Goal: Task Accomplishment & Management: Complete application form

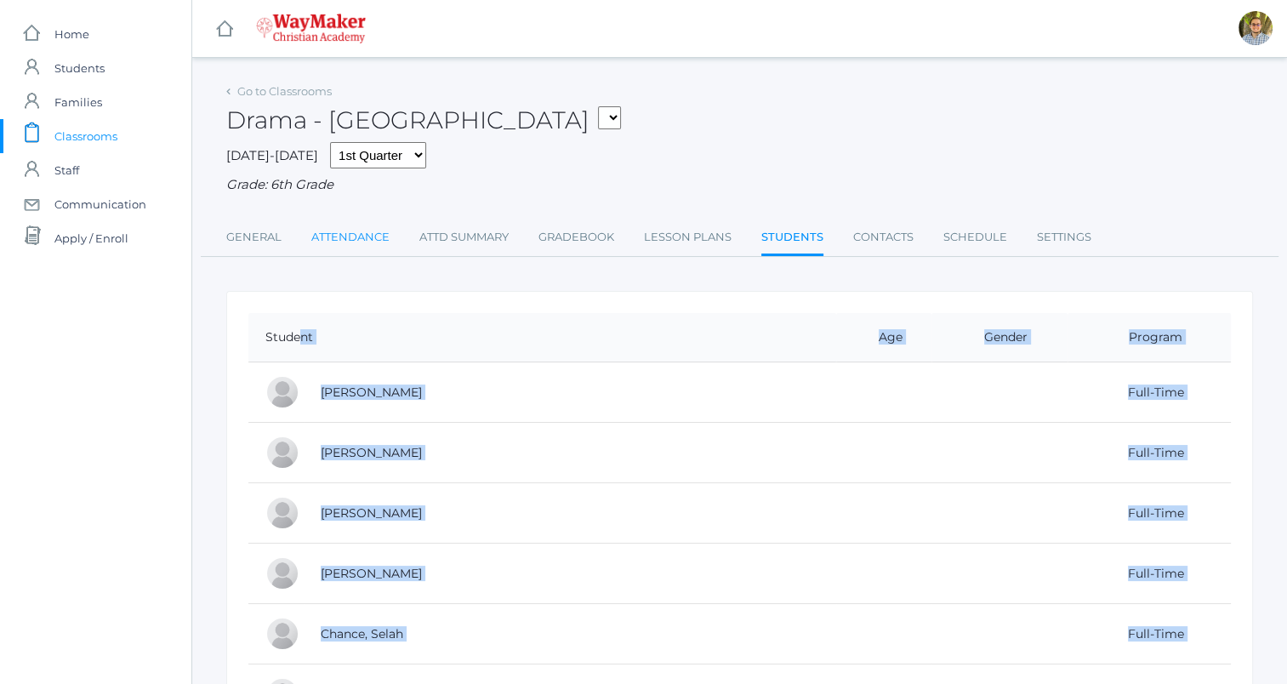
click at [346, 245] on link "Attendance" at bounding box center [350, 237] width 78 height 34
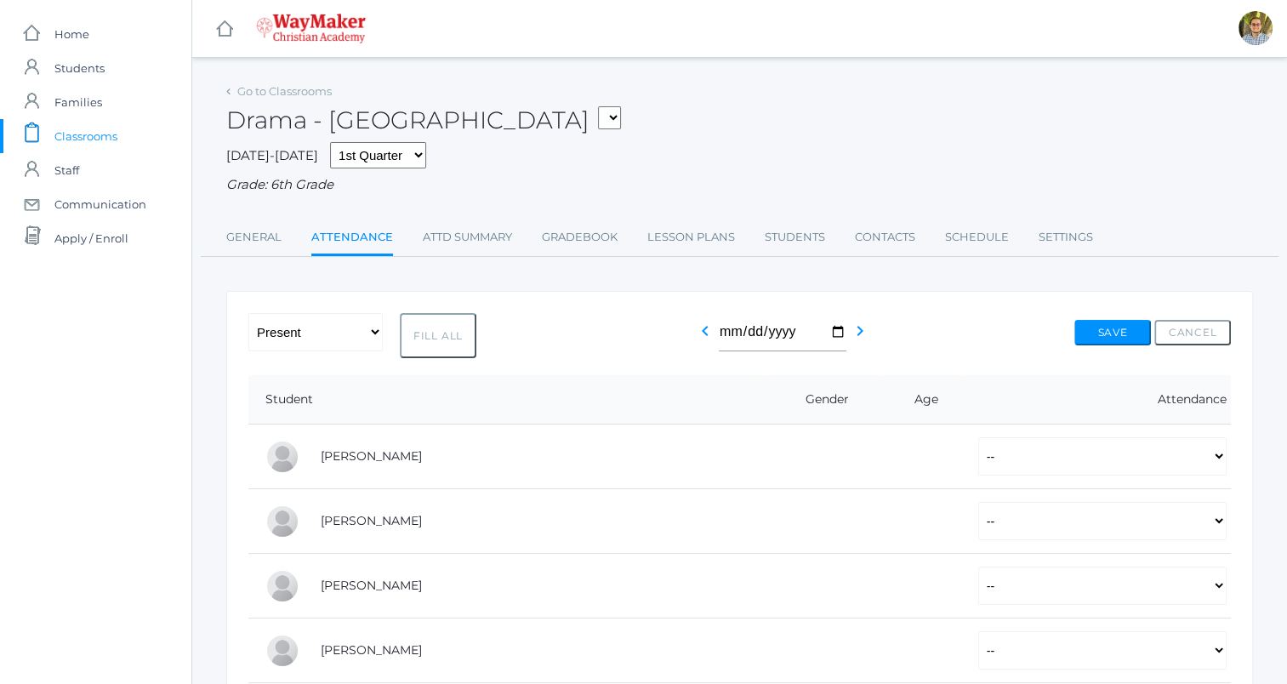
click at [439, 352] on button "Fill All" at bounding box center [438, 335] width 77 height 45
select select "P"
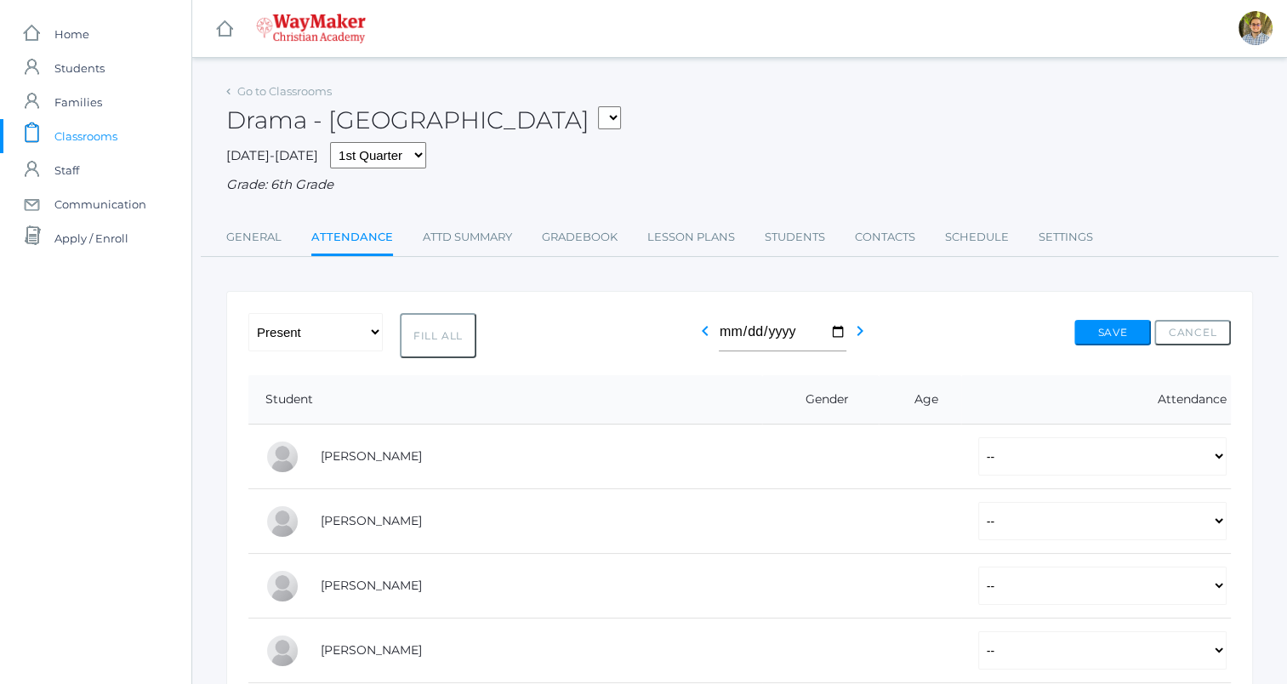
select select "P"
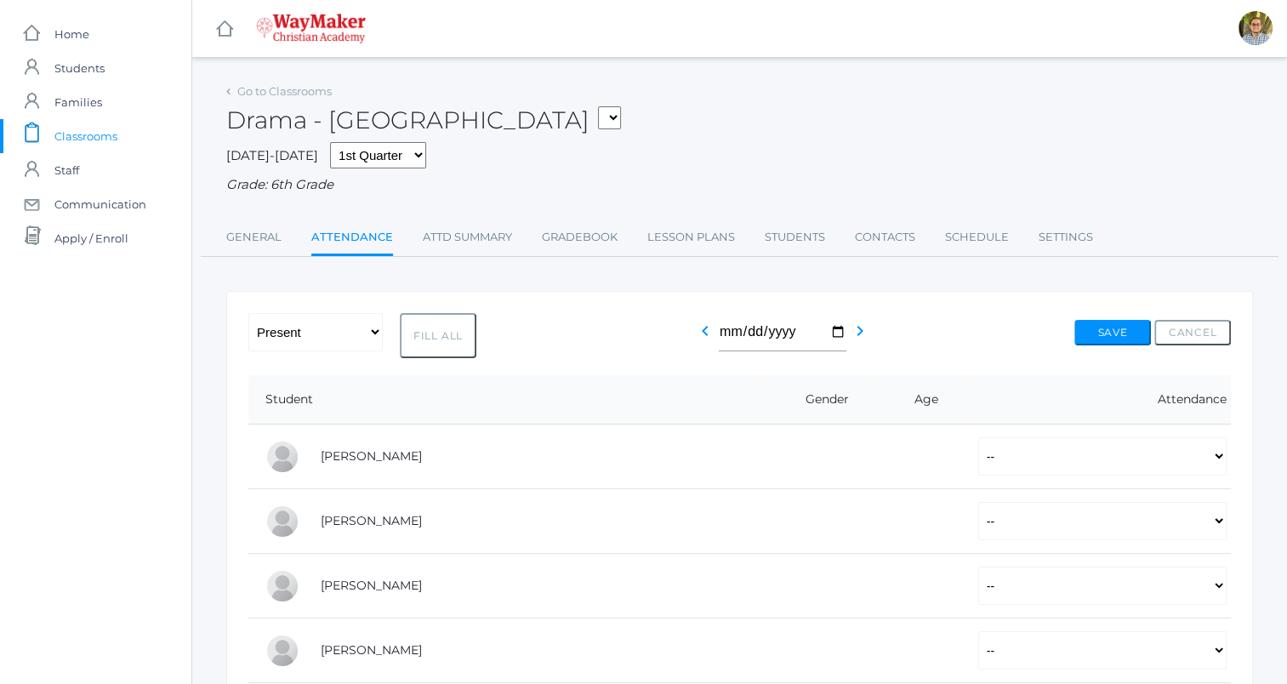
select select "P"
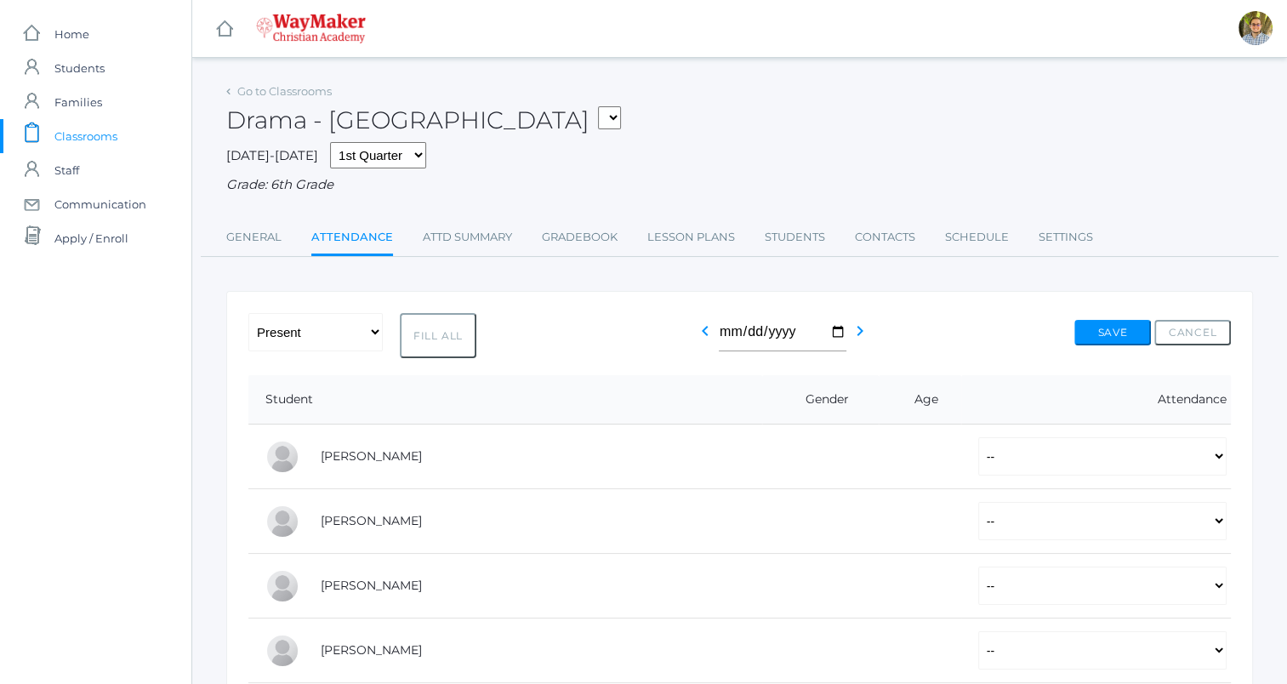
select select "P"
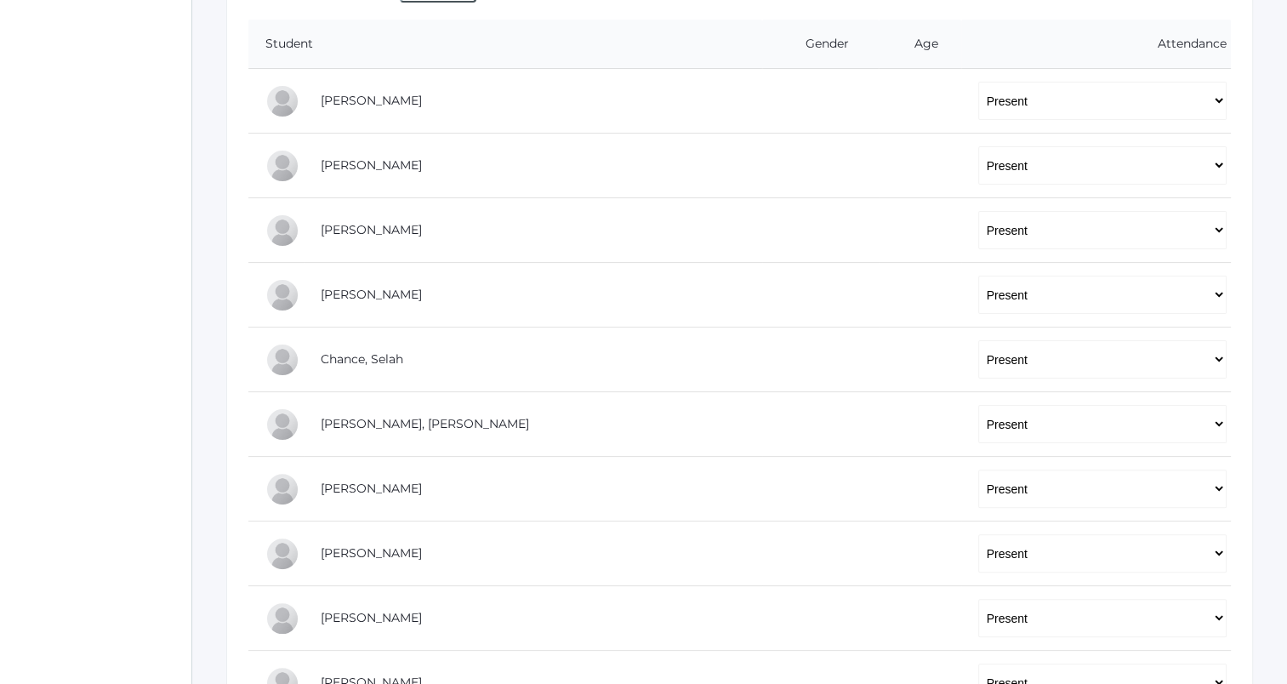
scroll to position [356, 0]
click at [1003, 240] on select "-- Present Tardy Excused Tardy Unexcused Absent Excused Absent Unexcused" at bounding box center [1102, 229] width 248 height 38
select select "AE"
click at [978, 210] on select "-- Present Tardy Excused Tardy Unexcused Absent Excused Absent Unexcused" at bounding box center [1102, 229] width 248 height 38
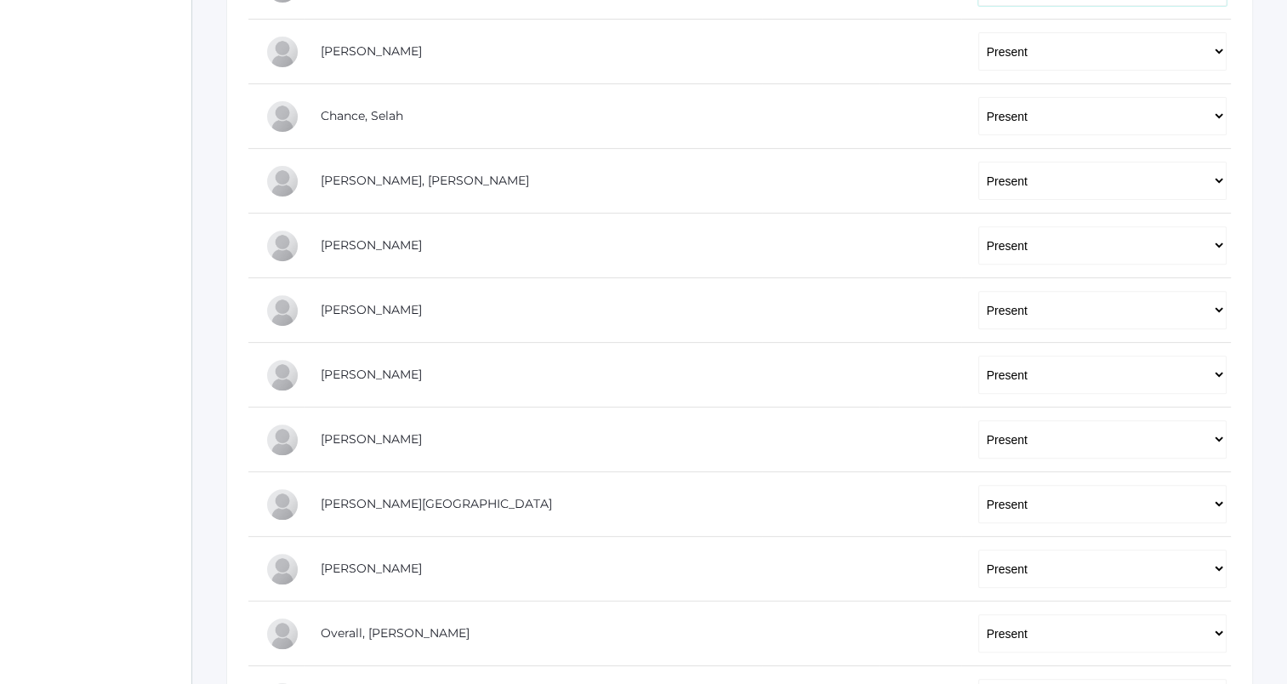
scroll to position [625, 0]
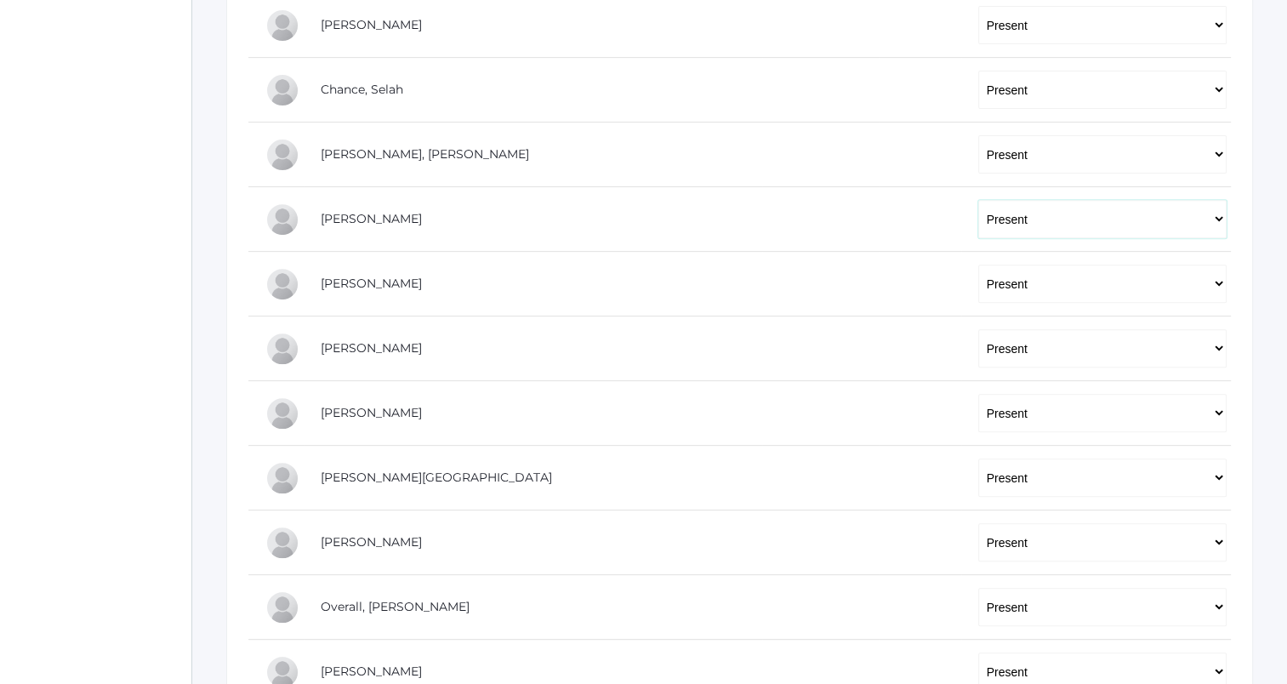
click at [978, 223] on select "-- Present Tardy Excused Tardy Unexcused Absent Excused Absent Unexcused" at bounding box center [1102, 219] width 248 height 38
select select "AE"
click at [978, 200] on select "-- Present Tardy Excused Tardy Unexcused Absent Excused Absent Unexcused" at bounding box center [1102, 219] width 248 height 38
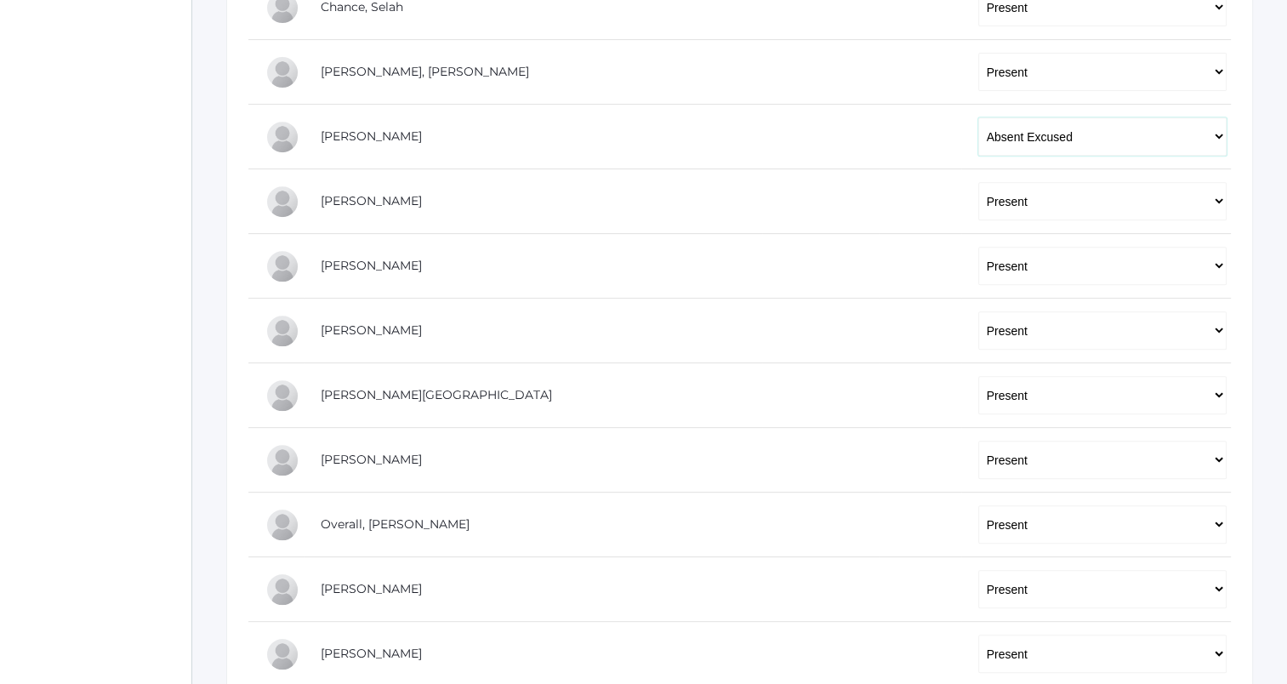
scroll to position [708, 0]
click at [994, 326] on select "-- Present Tardy Excused Tardy Unexcused Absent Excused Absent Unexcused" at bounding box center [1102, 330] width 248 height 38
select select "AE"
click at [978, 311] on select "-- Present Tardy Excused Tardy Unexcused Absent Excused Absent Unexcused" at bounding box center [1102, 330] width 248 height 38
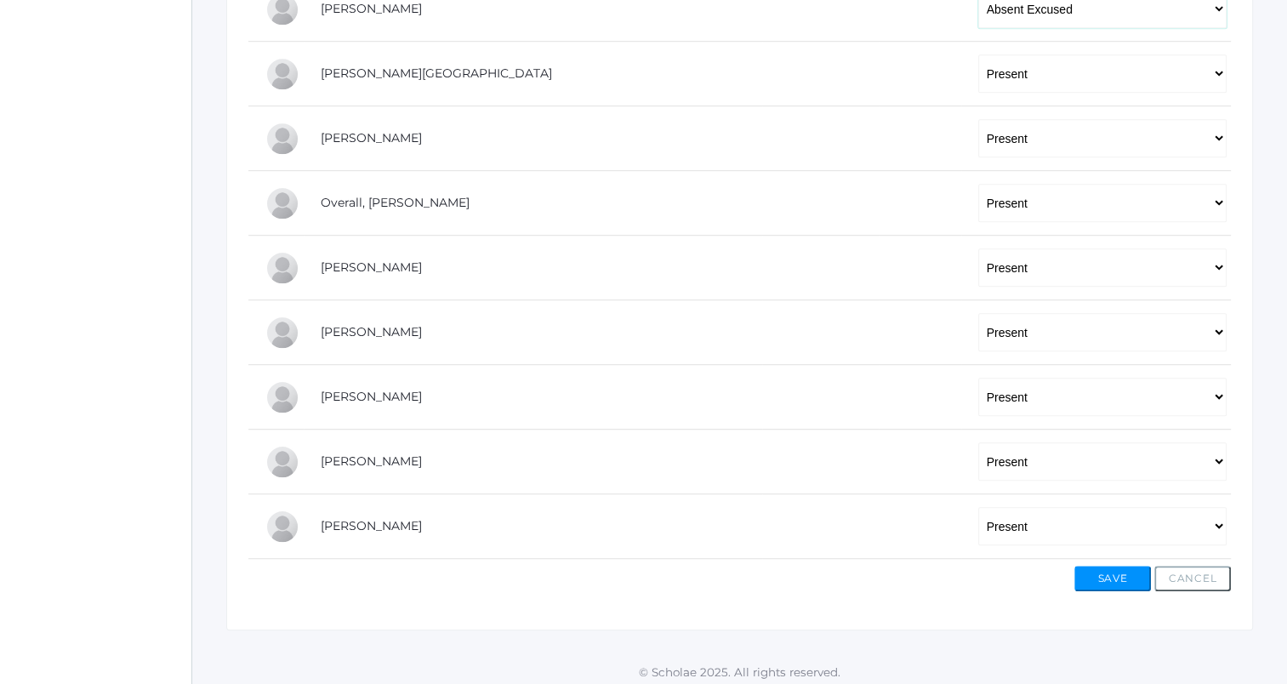
scroll to position [1034, 0]
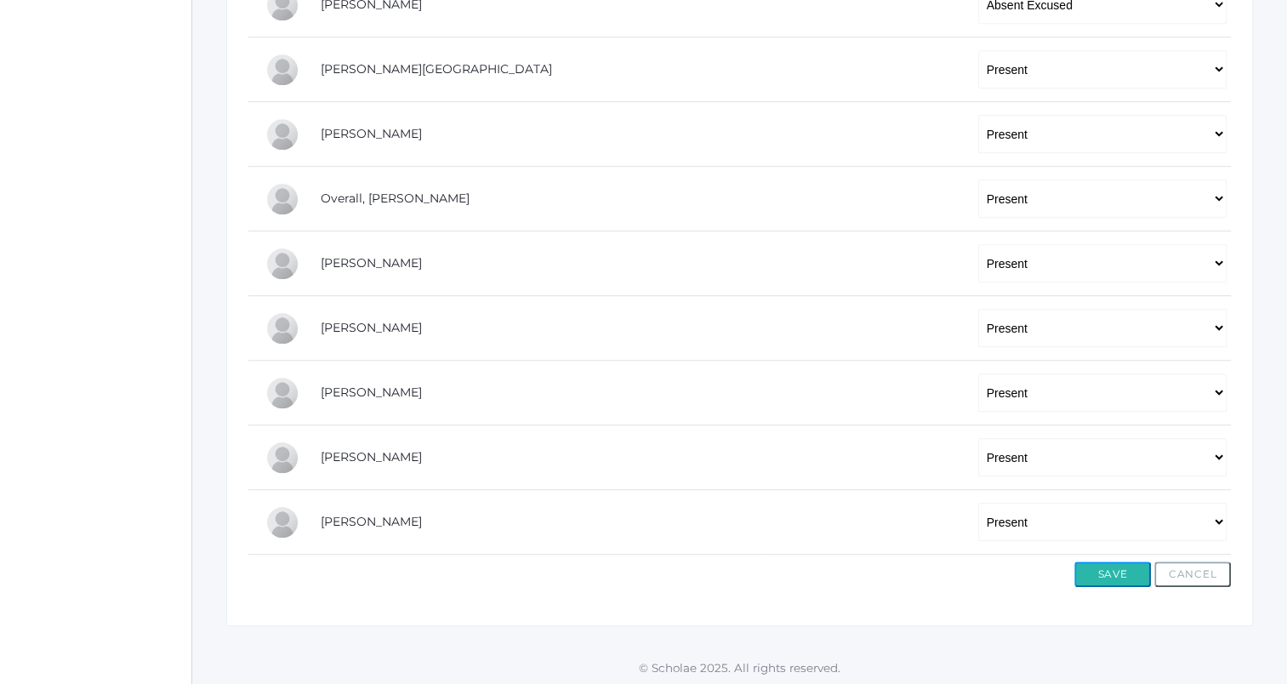
click at [1092, 565] on button "Save" at bounding box center [1112, 574] width 77 height 26
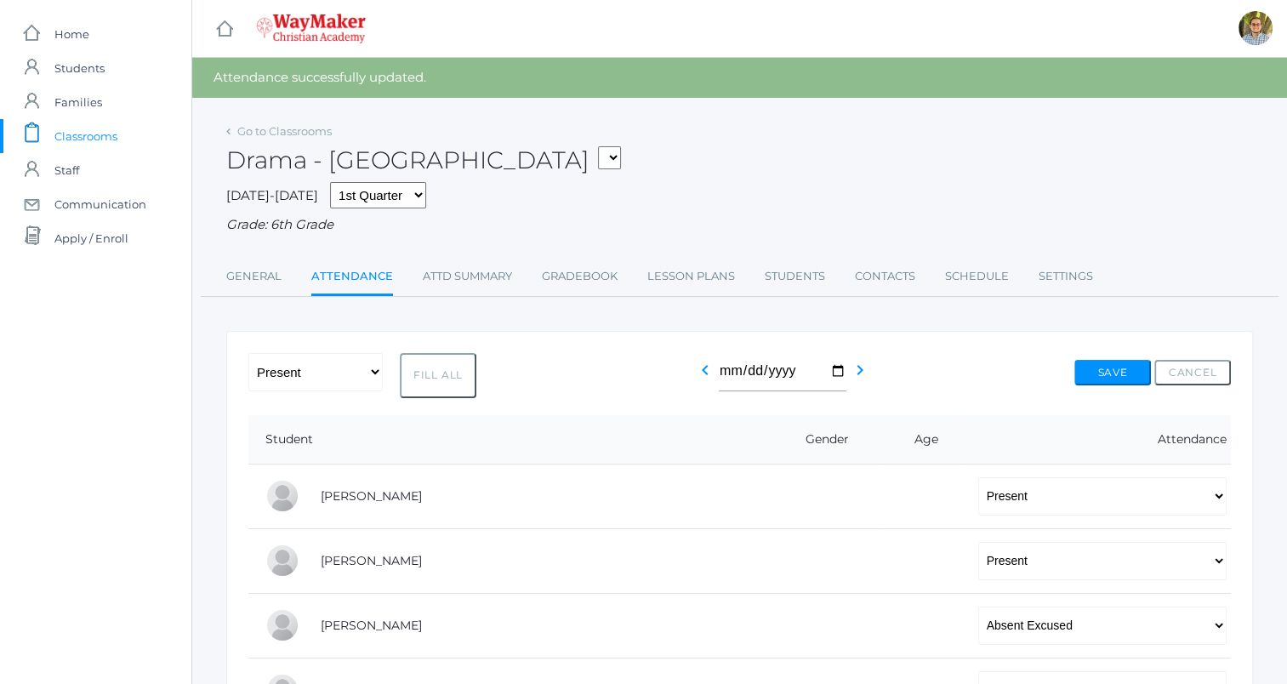
click at [133, 132] on link "icons/clipboard/plain Created with Sketch. Classrooms" at bounding box center [95, 136] width 191 height 34
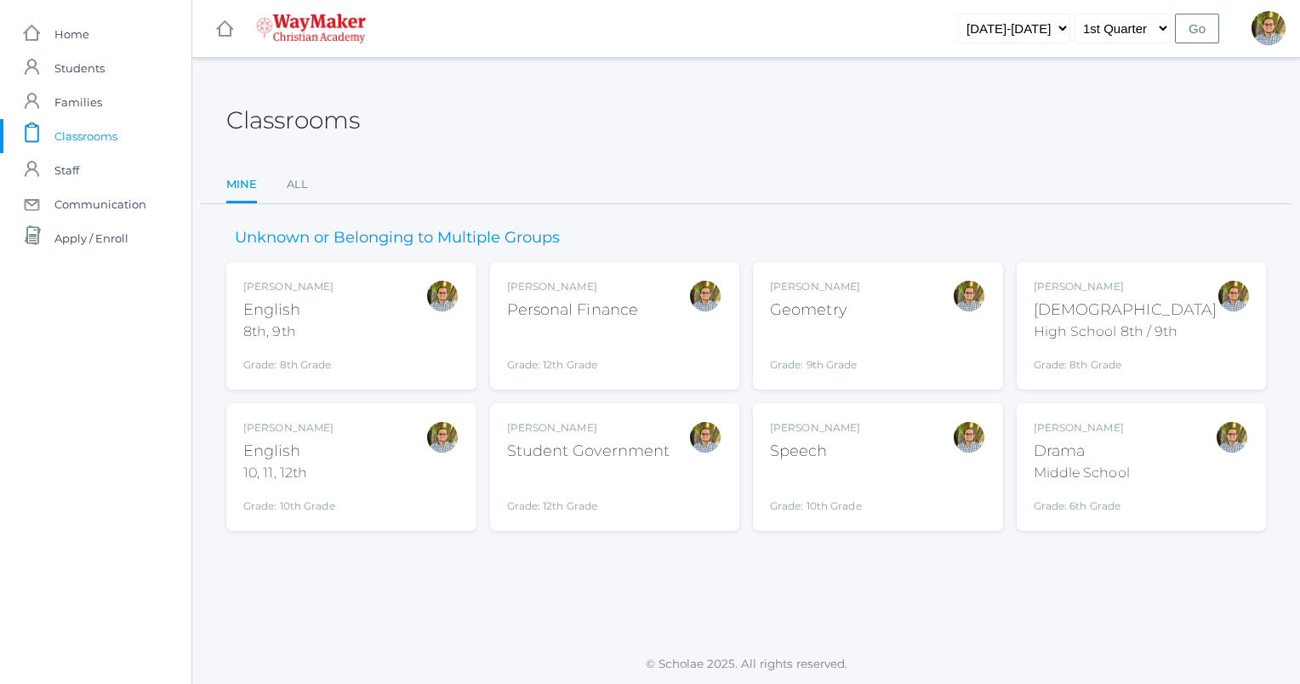
click at [895, 463] on div "[PERSON_NAME] Speech Grade: 10th Grade SPEECH" at bounding box center [878, 467] width 216 height 94
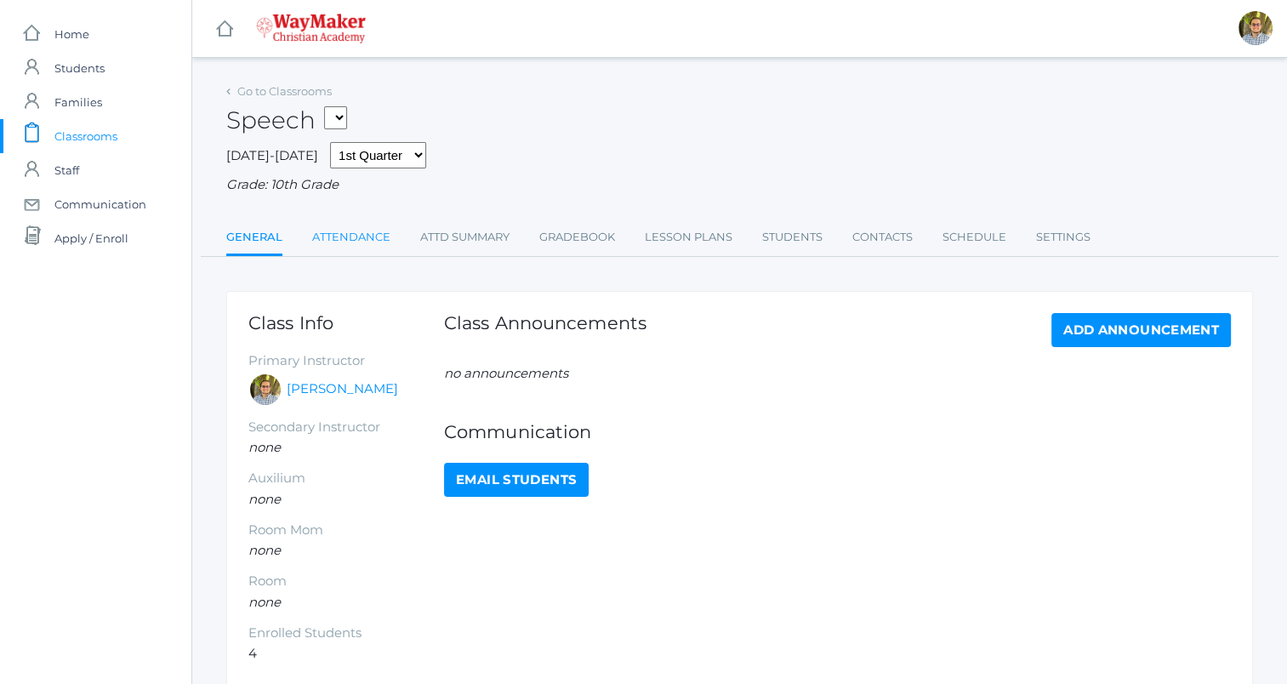
click at [364, 233] on link "Attendance" at bounding box center [351, 237] width 78 height 34
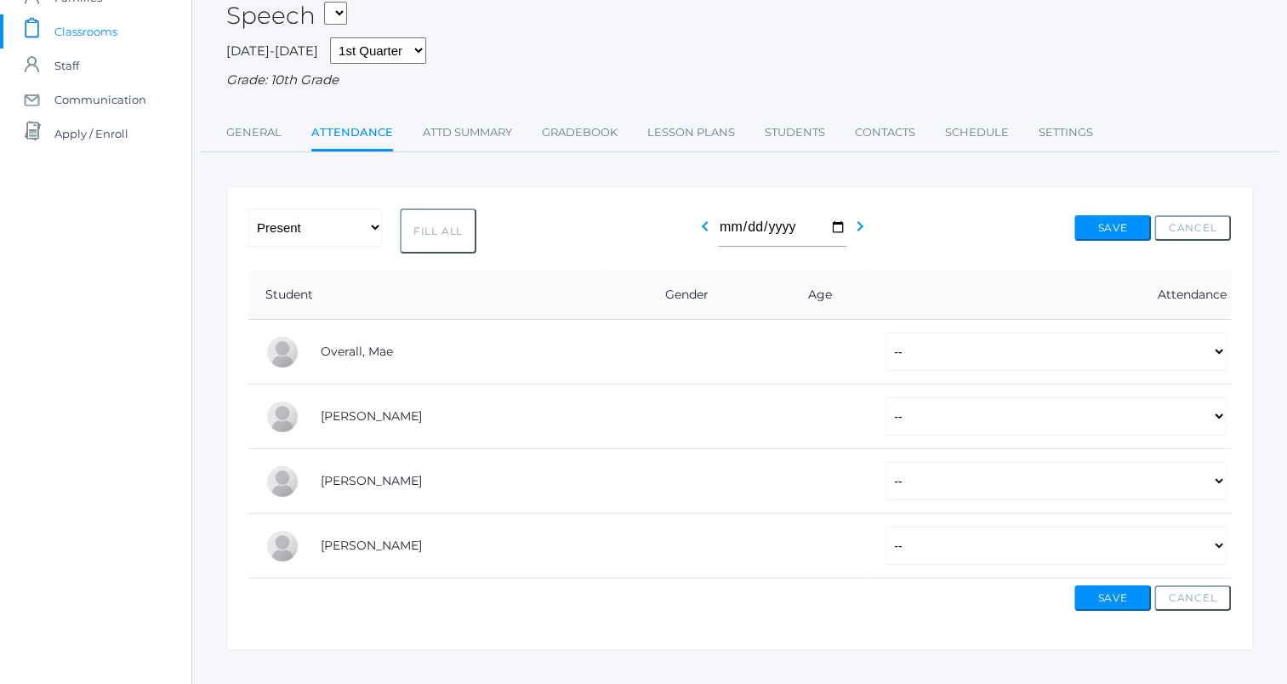
scroll to position [112, 0]
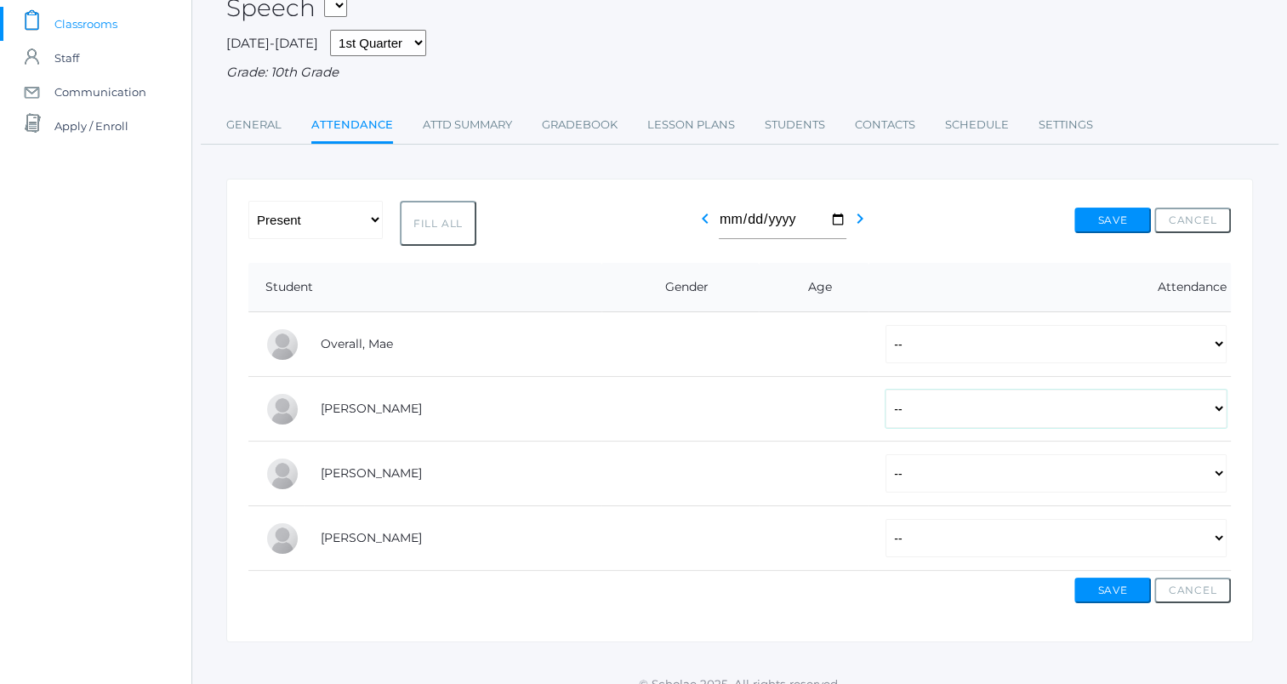
click at [1013, 407] on select "-- Present Tardy Excused Tardy Unexcused Absent Excused Absent Unexcused" at bounding box center [1055, 409] width 341 height 38
select select "P"
click at [885, 390] on select "-- Present Tardy Excused Tardy Unexcused Absent Excused Absent Unexcused" at bounding box center [1055, 409] width 341 height 38
click at [983, 348] on select "-- Present Tardy Excused Tardy Unexcused Absent Excused Absent Unexcused" at bounding box center [1055, 344] width 341 height 38
select select "AE"
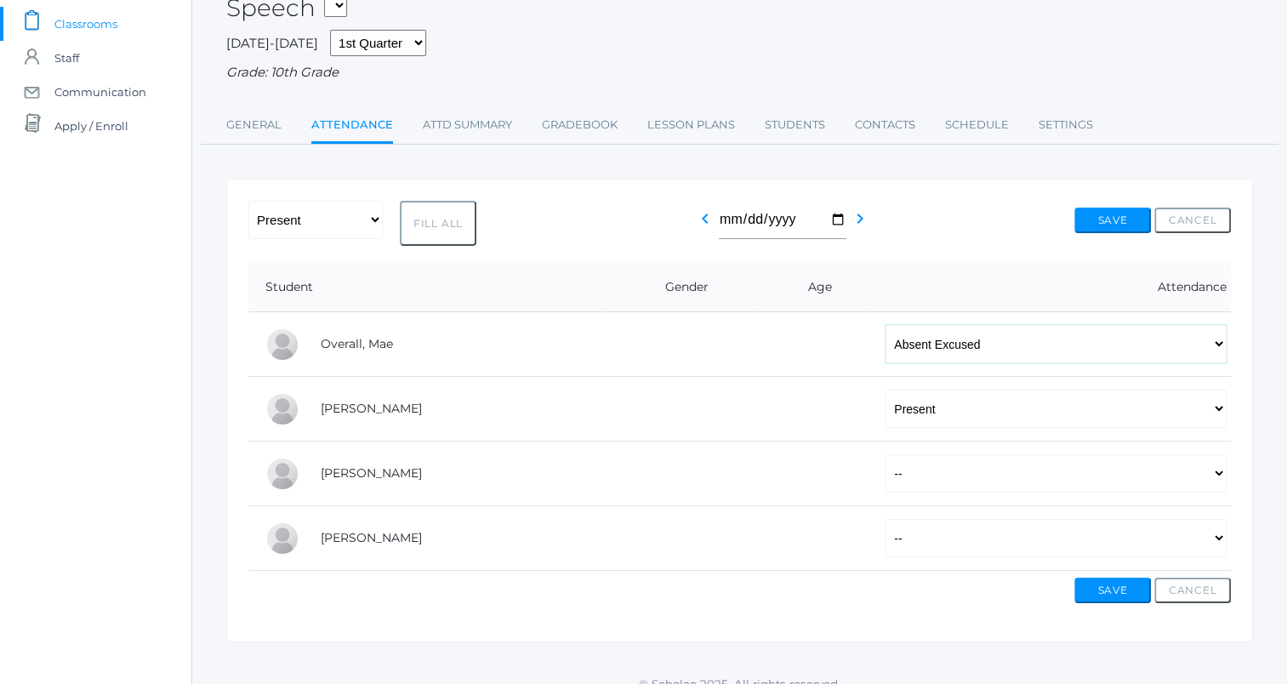
click at [885, 325] on select "-- Present Tardy Excused Tardy Unexcused Absent Excused Absent Unexcused" at bounding box center [1055, 344] width 341 height 38
click at [944, 478] on select "-- Present Tardy Excused Tardy Unexcused Absent Excused Absent Unexcused" at bounding box center [1055, 473] width 341 height 38
select select "AE"
click at [885, 454] on select "-- Present Tardy Excused Tardy Unexcused Absent Excused Absent Unexcused" at bounding box center [1055, 473] width 341 height 38
click at [917, 532] on select "-- Present Tardy Excused Tardy Unexcused Absent Excused Absent Unexcused" at bounding box center [1055, 538] width 341 height 38
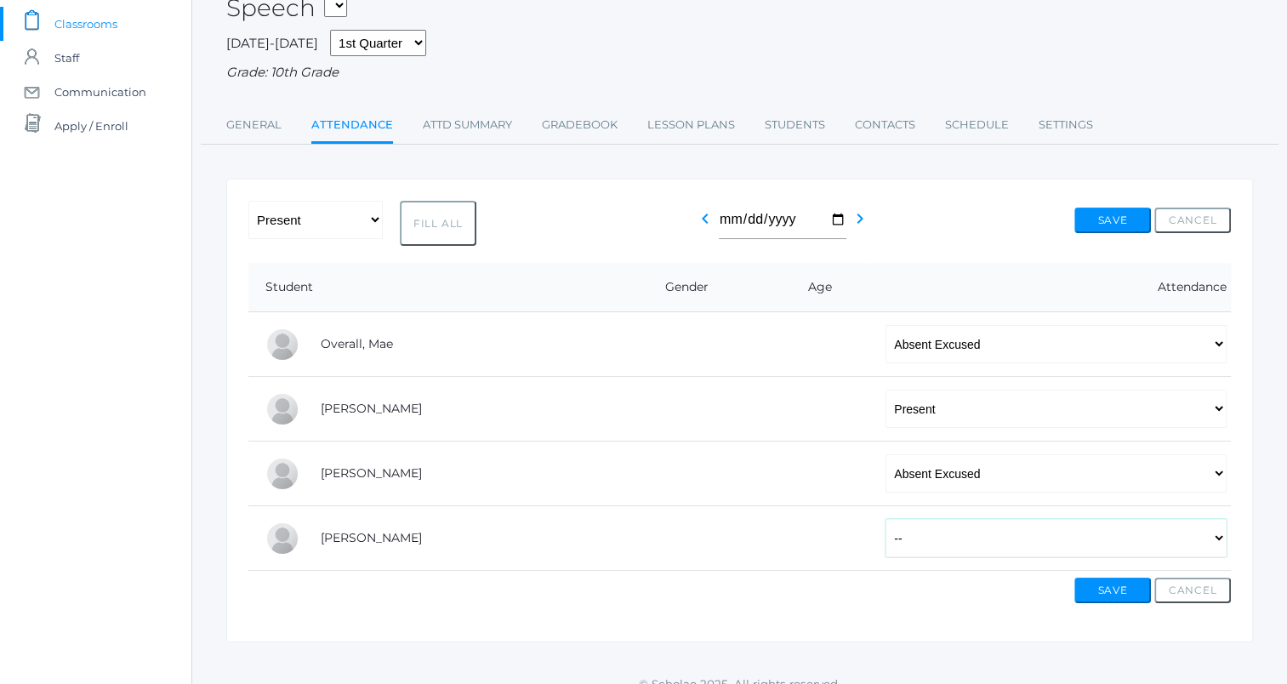
select select "AE"
click at [885, 519] on select "-- Present Tardy Excused Tardy Unexcused Absent Excused Absent Unexcused" at bounding box center [1055, 538] width 341 height 38
click at [1087, 582] on button "Save" at bounding box center [1112, 591] width 77 height 26
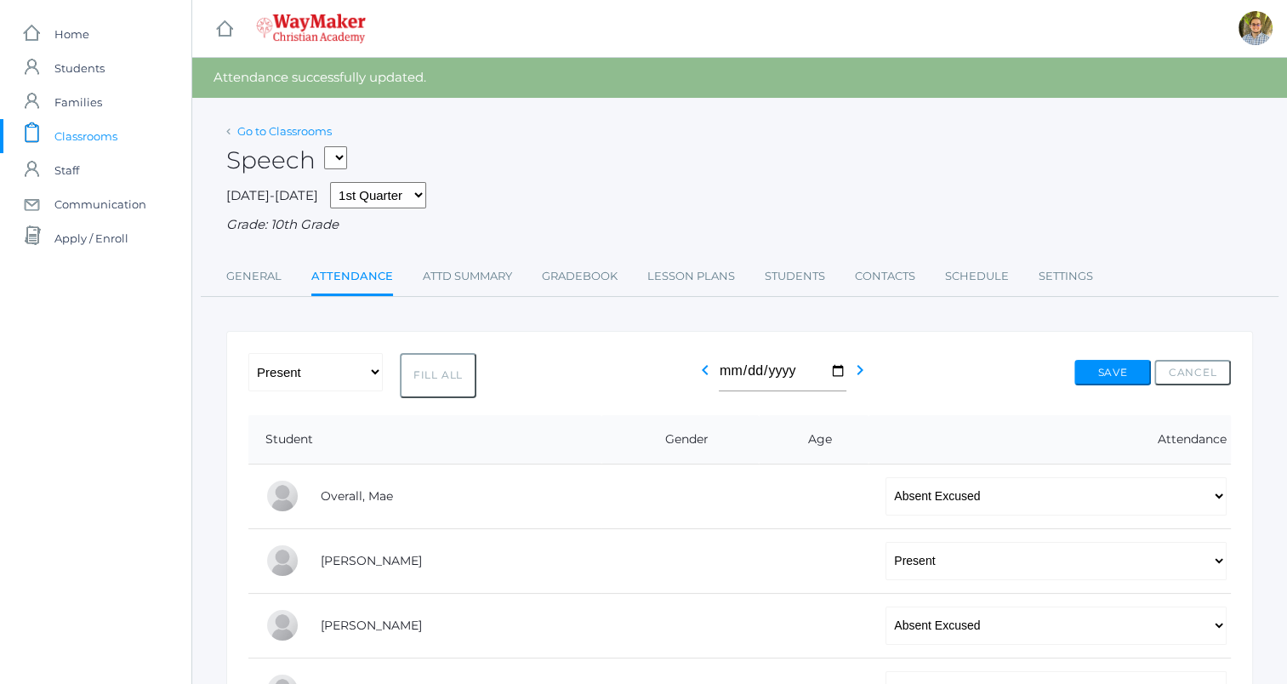
click at [279, 134] on link "Go to Classrooms" at bounding box center [284, 131] width 94 height 14
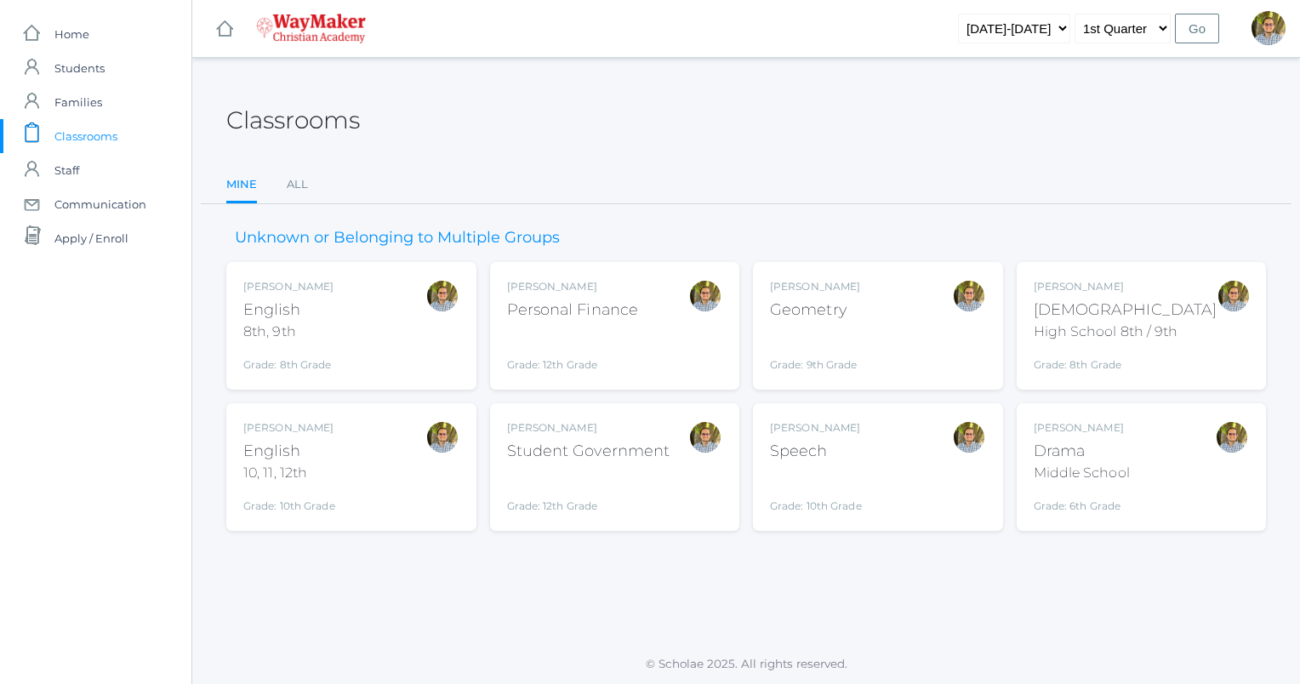
click at [863, 340] on div "Kylen Braileanu Geometry Grade: 9th Grade GEOM" at bounding box center [878, 326] width 216 height 94
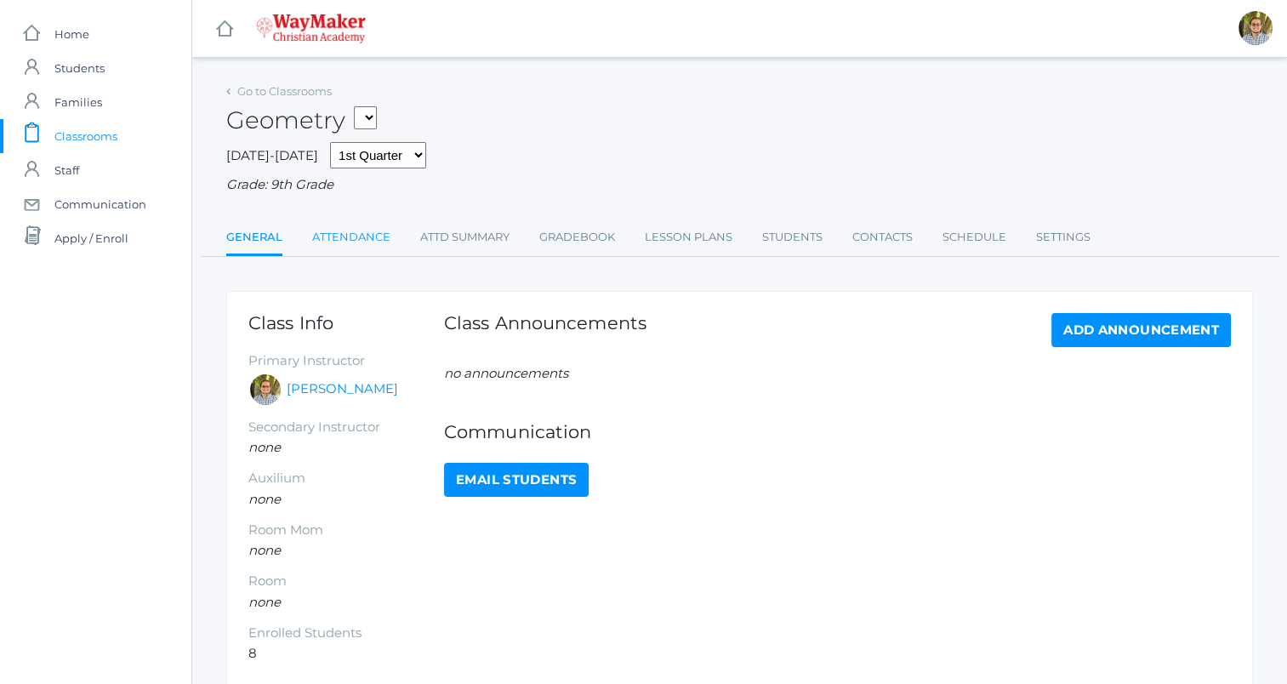
click at [330, 228] on link "Attendance" at bounding box center [351, 237] width 78 height 34
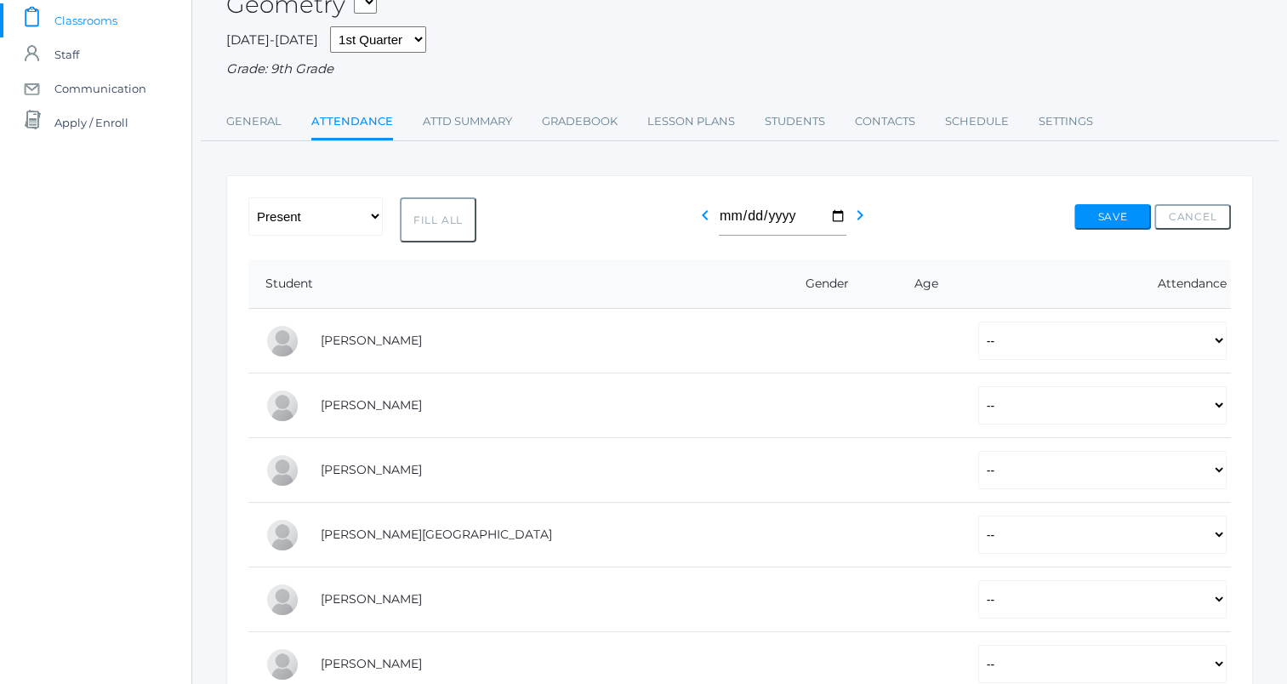
scroll to position [119, 0]
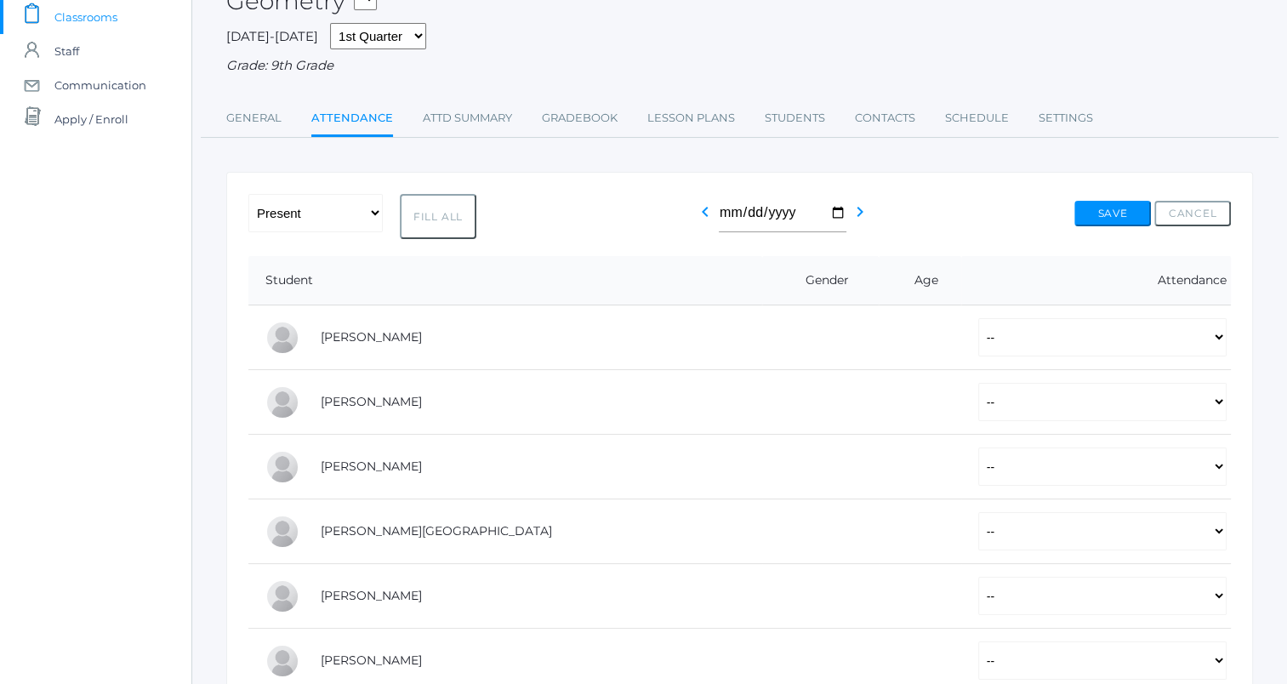
click at [447, 237] on button "Fill All" at bounding box center [438, 216] width 77 height 45
select select "P"
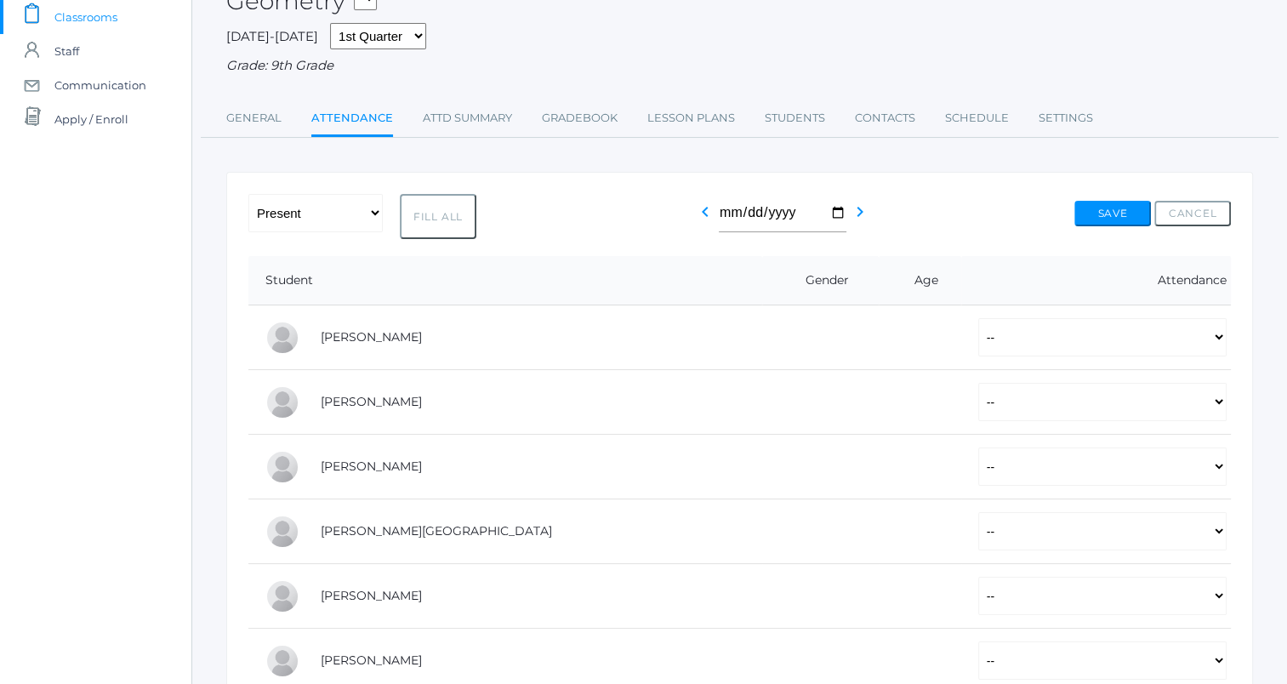
select select "P"
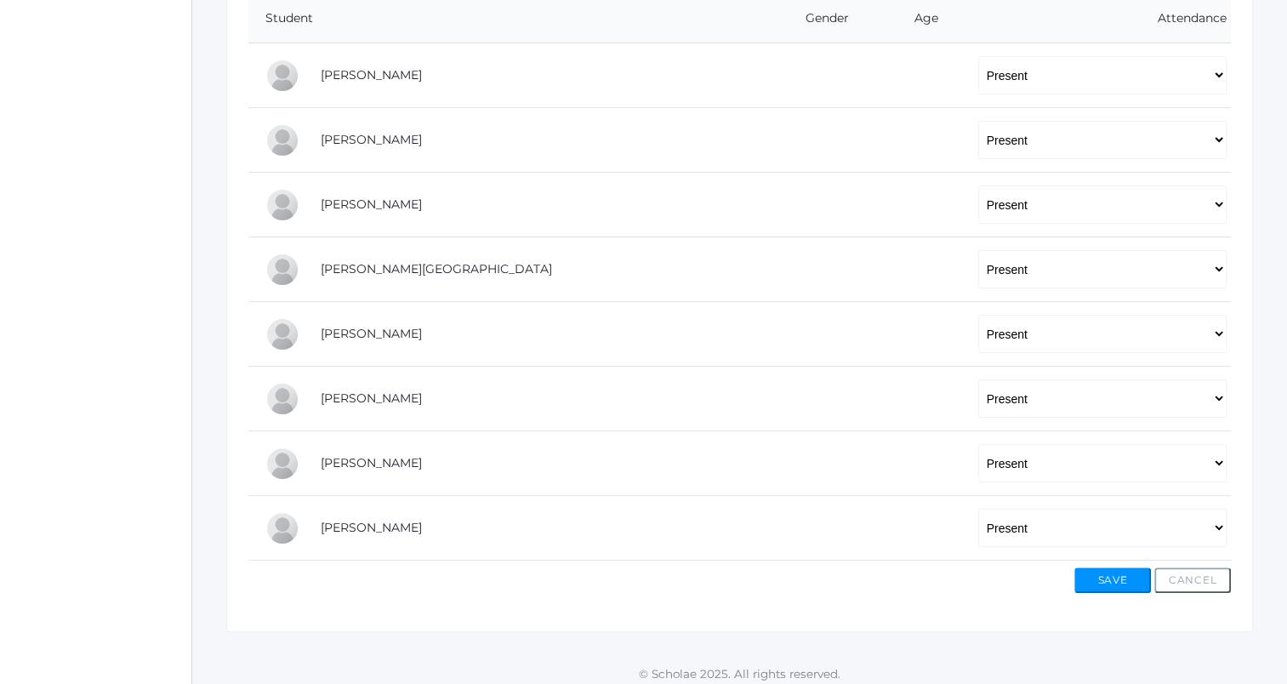
scroll to position [389, 0]
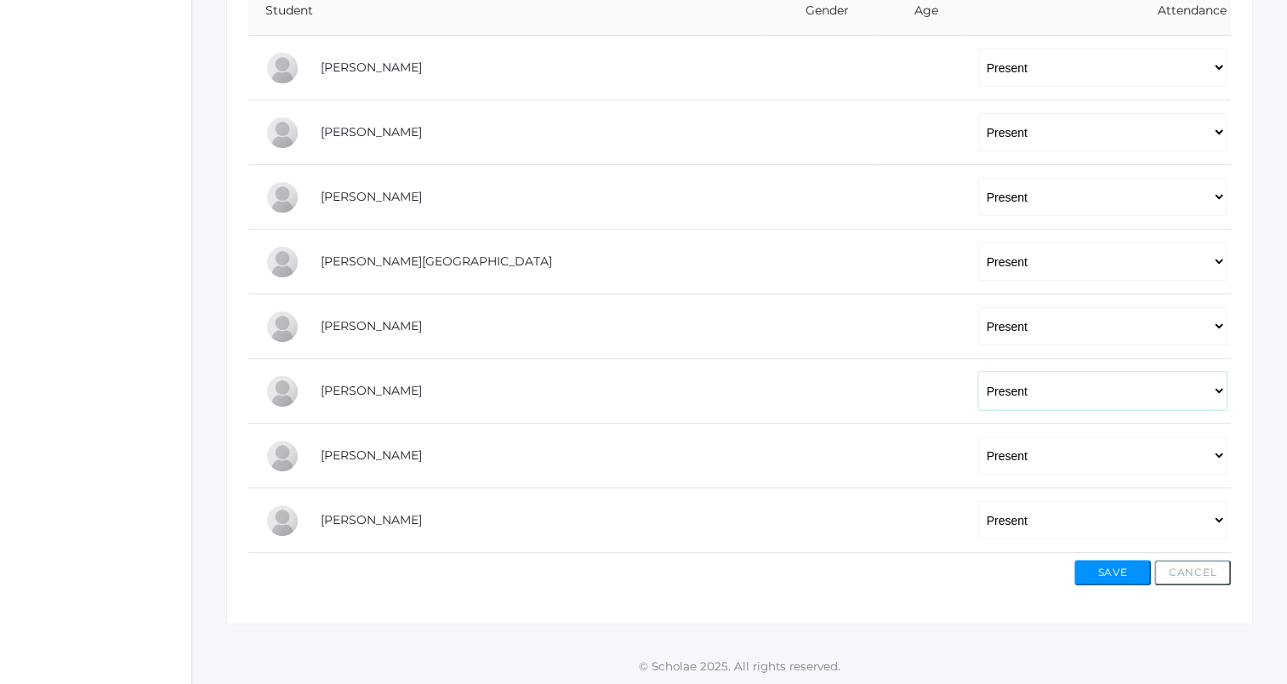
click at [978, 394] on select "-- Present Tardy Excused Tardy Unexcused Absent Excused Absent Unexcused" at bounding box center [1102, 391] width 248 height 38
select select "AE"
click at [978, 372] on select "-- Present Tardy Excused Tardy Unexcused Absent Excused Absent Unexcused" at bounding box center [1102, 391] width 248 height 38
click at [978, 460] on select "-- Present Tardy Excused Tardy Unexcused Absent Excused Absent Unexcused" at bounding box center [1102, 455] width 248 height 38
select select "AE"
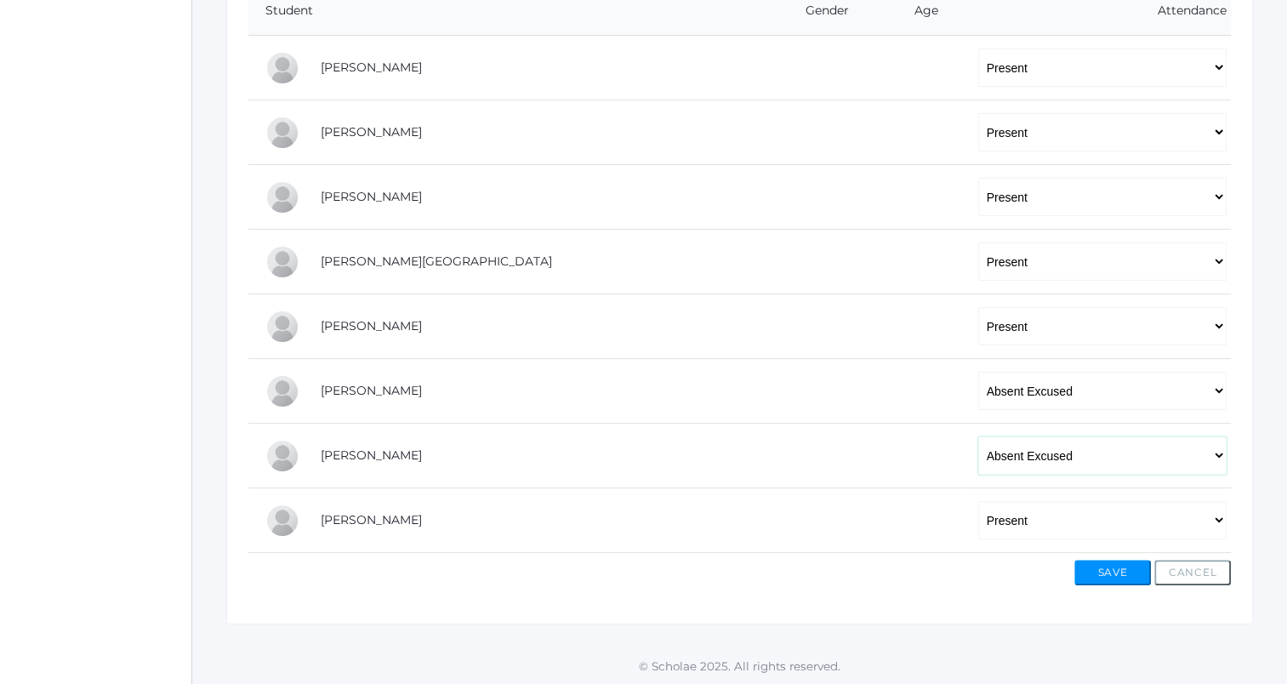
click at [978, 436] on select "-- Present Tardy Excused Tardy Unexcused Absent Excused Absent Unexcused" at bounding box center [1102, 455] width 248 height 38
click at [978, 521] on select "-- Present Tardy Excused Tardy Unexcused Absent Excused Absent Unexcused" at bounding box center [1102, 520] width 248 height 38
select select "AE"
click at [978, 501] on select "-- Present Tardy Excused Tardy Unexcused Absent Excused Absent Unexcused" at bounding box center [1102, 520] width 248 height 38
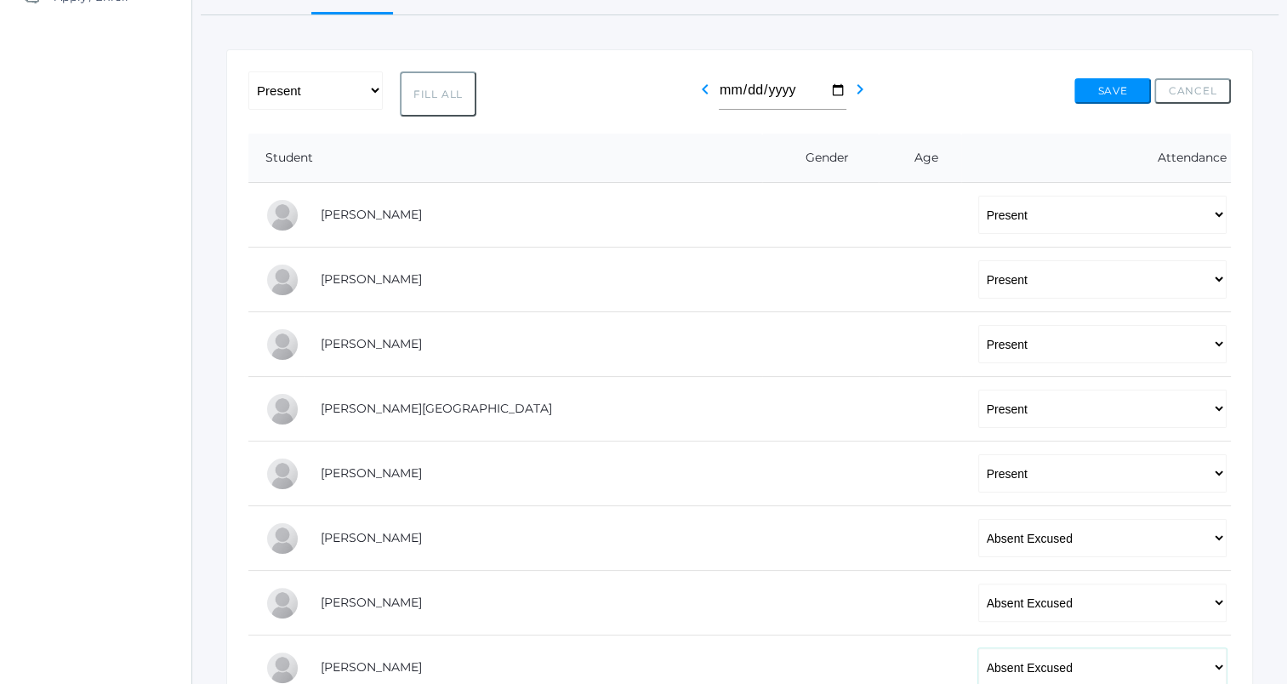
scroll to position [236, 0]
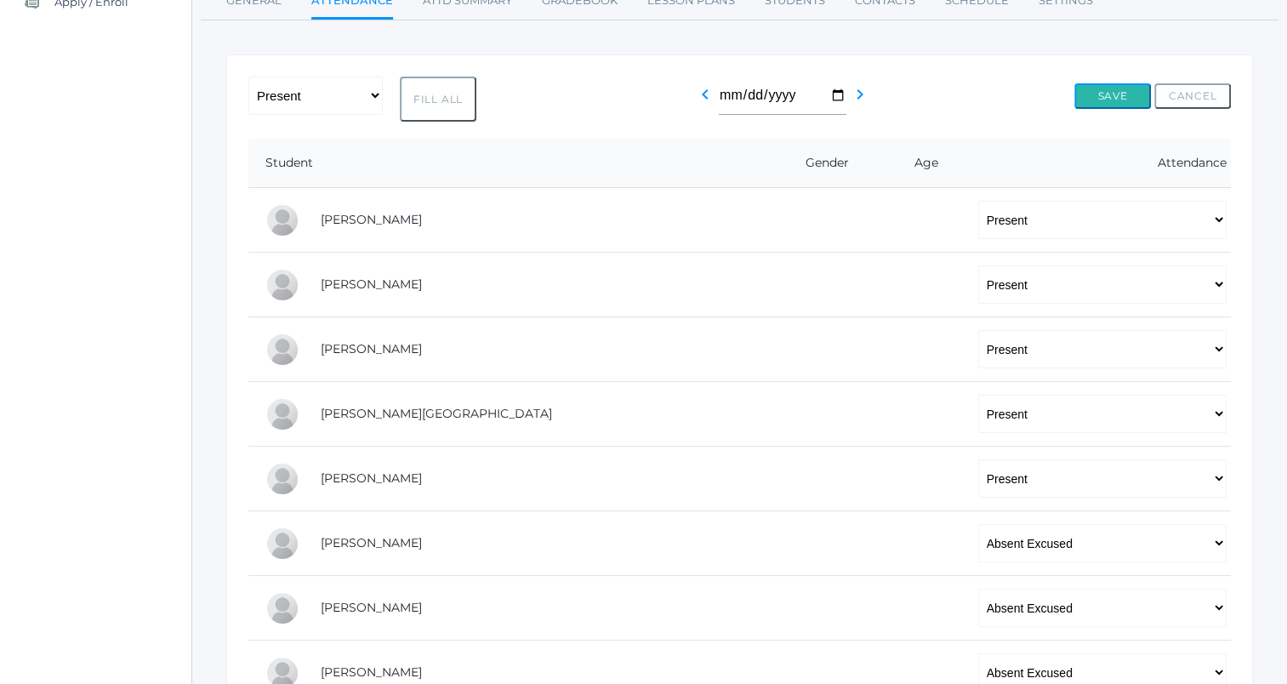
click at [1120, 100] on button "Save" at bounding box center [1112, 96] width 77 height 26
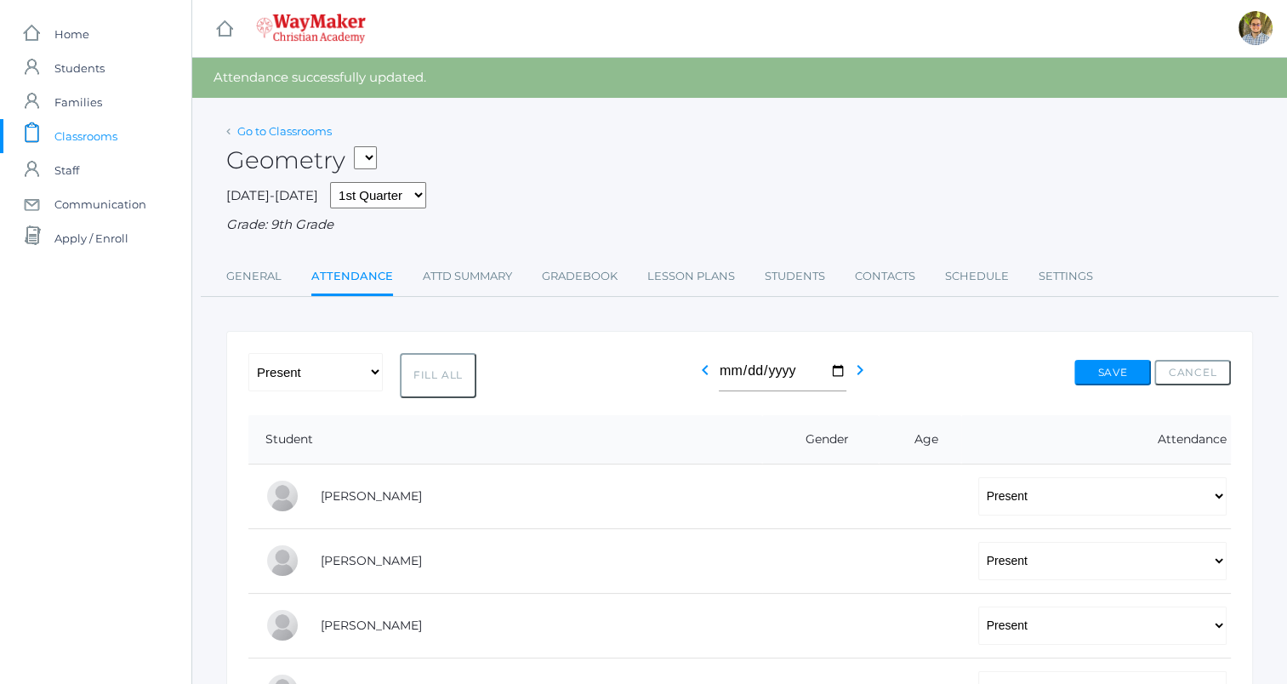
click at [289, 132] on link "Go to Classrooms" at bounding box center [284, 131] width 94 height 14
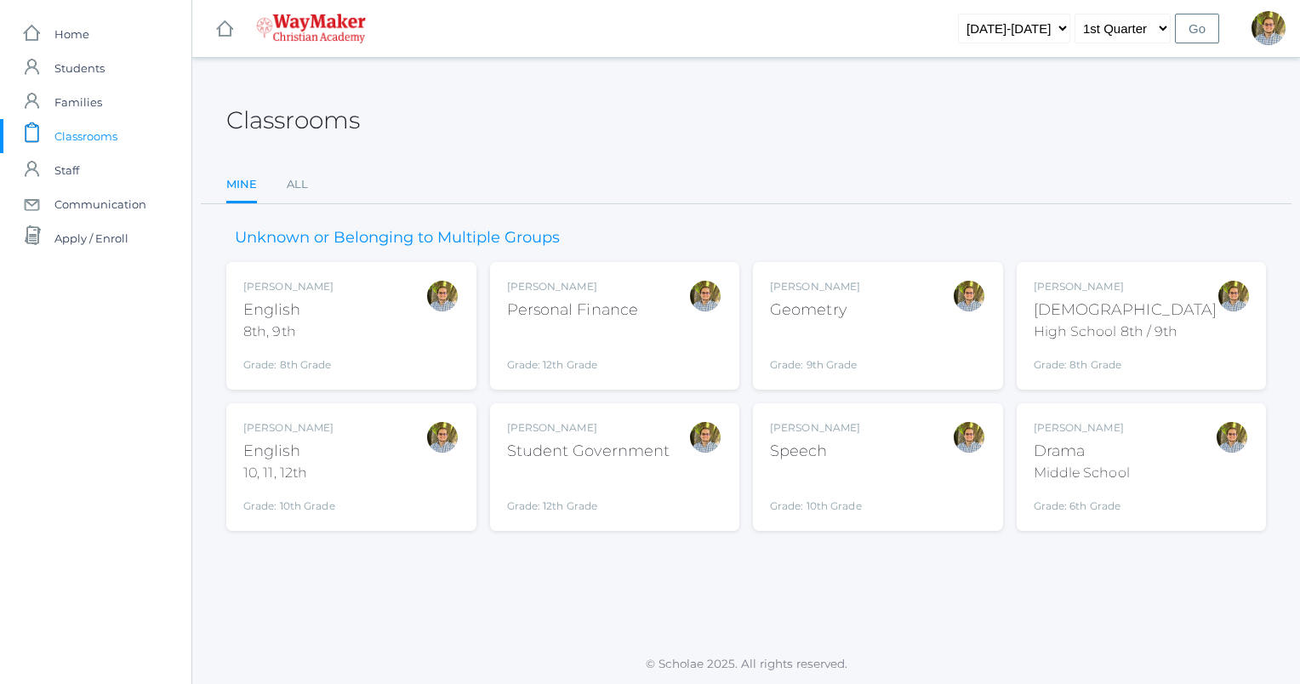
click at [369, 470] on div "Kylen Braileanu English 10, 11, 12th Grade: 10th Grade HSENGLISH" at bounding box center [351, 467] width 216 height 94
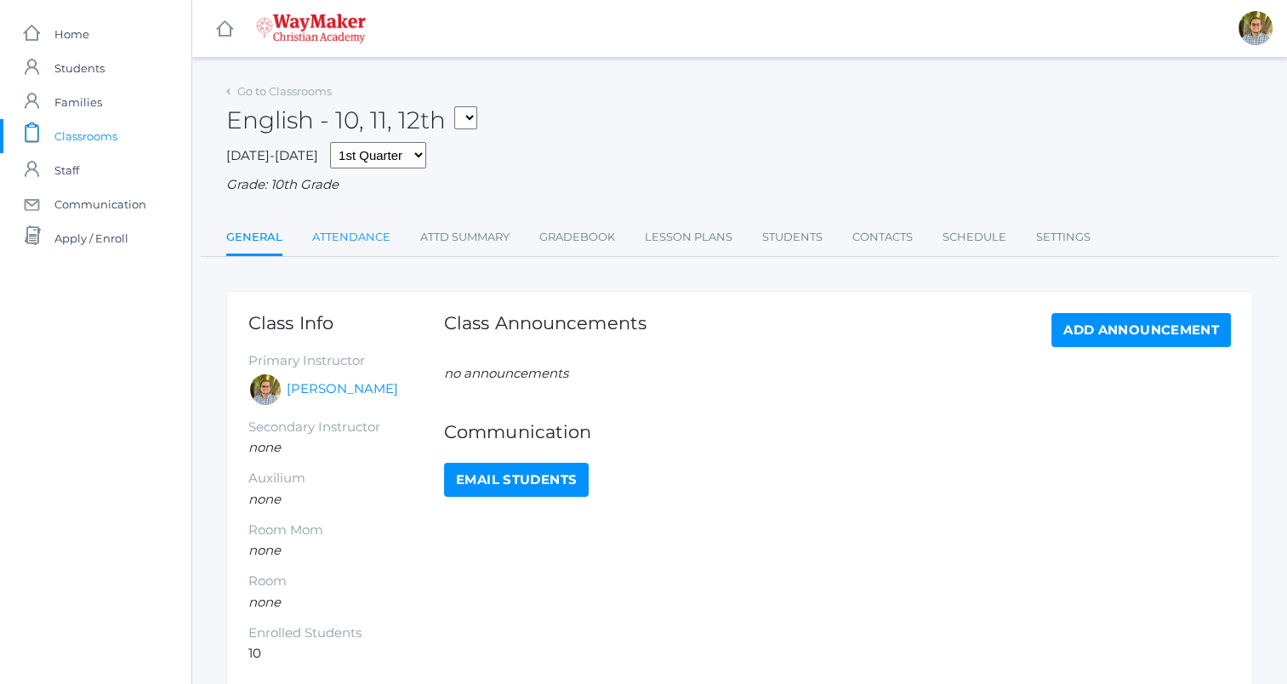
click at [354, 242] on link "Attendance" at bounding box center [351, 237] width 78 height 34
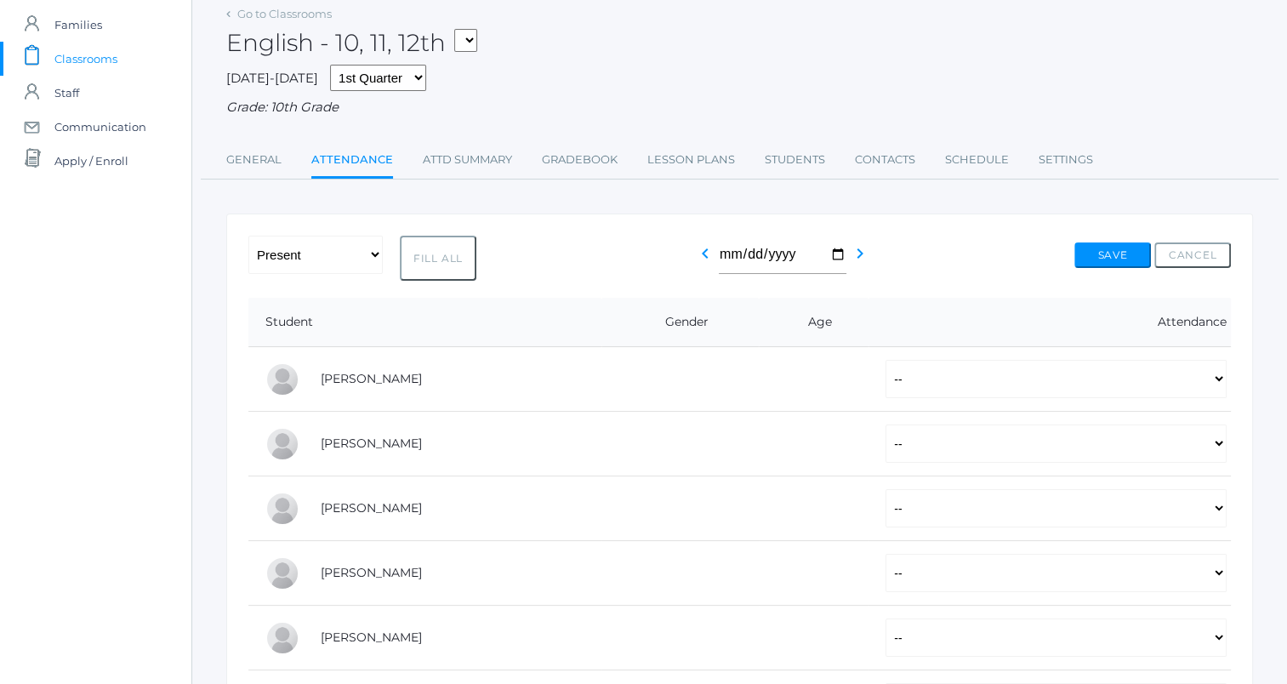
scroll to position [78, 0]
click at [423, 254] on button "Fill All" at bounding box center [438, 257] width 77 height 45
select select "P"
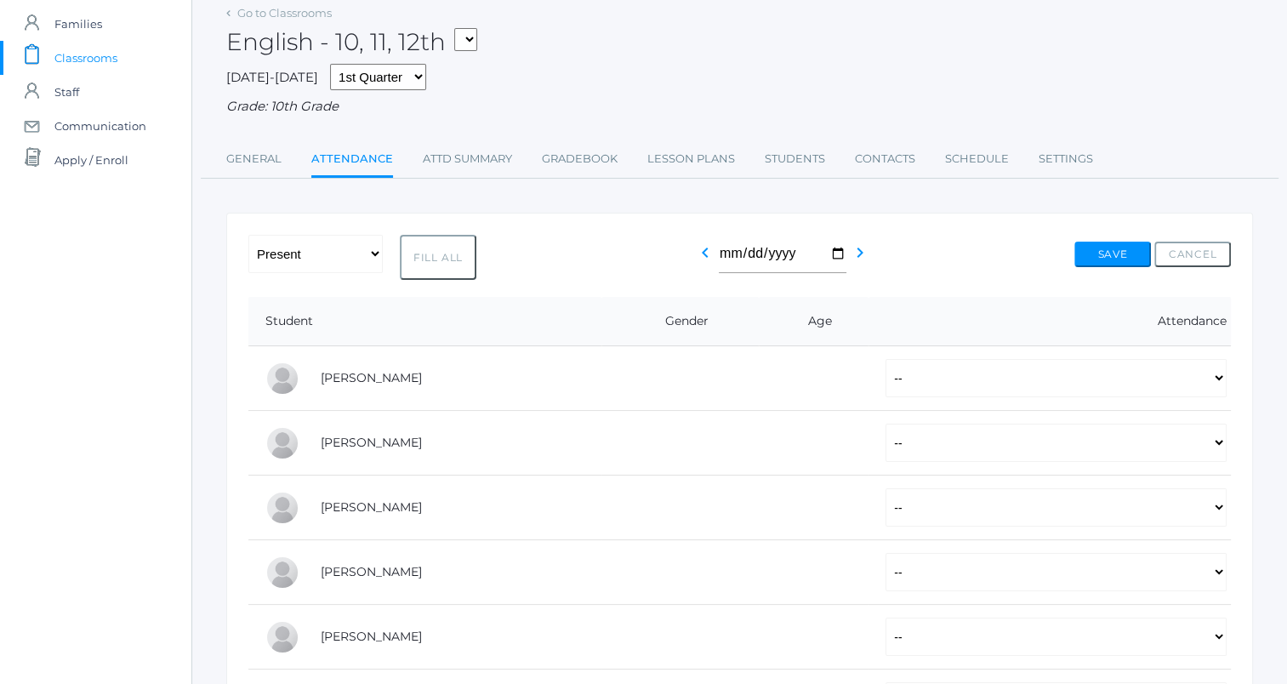
select select "P"
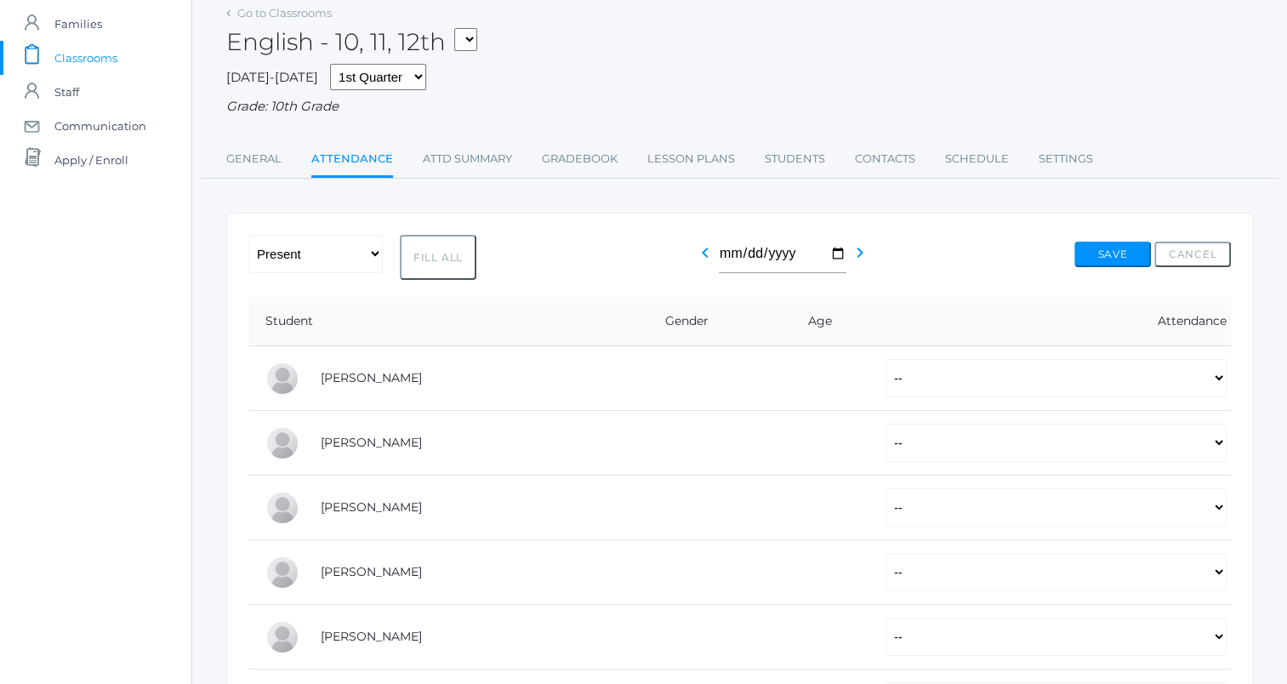
select select "P"
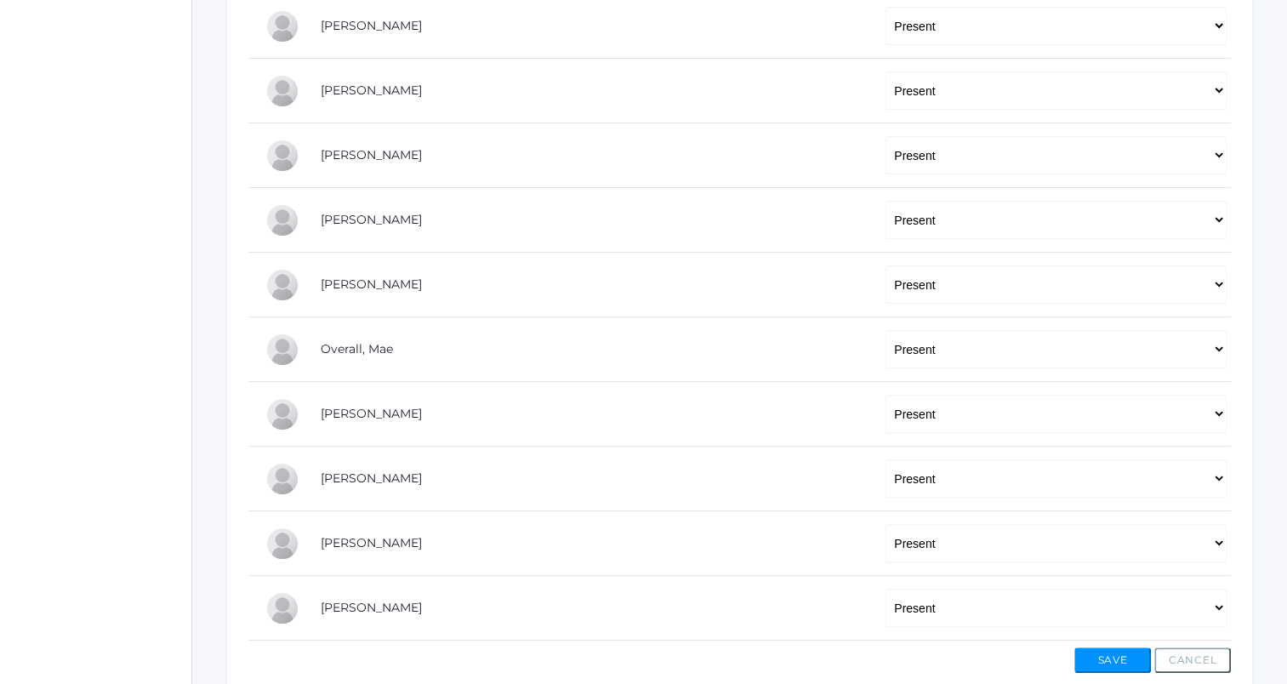
scroll to position [442, 0]
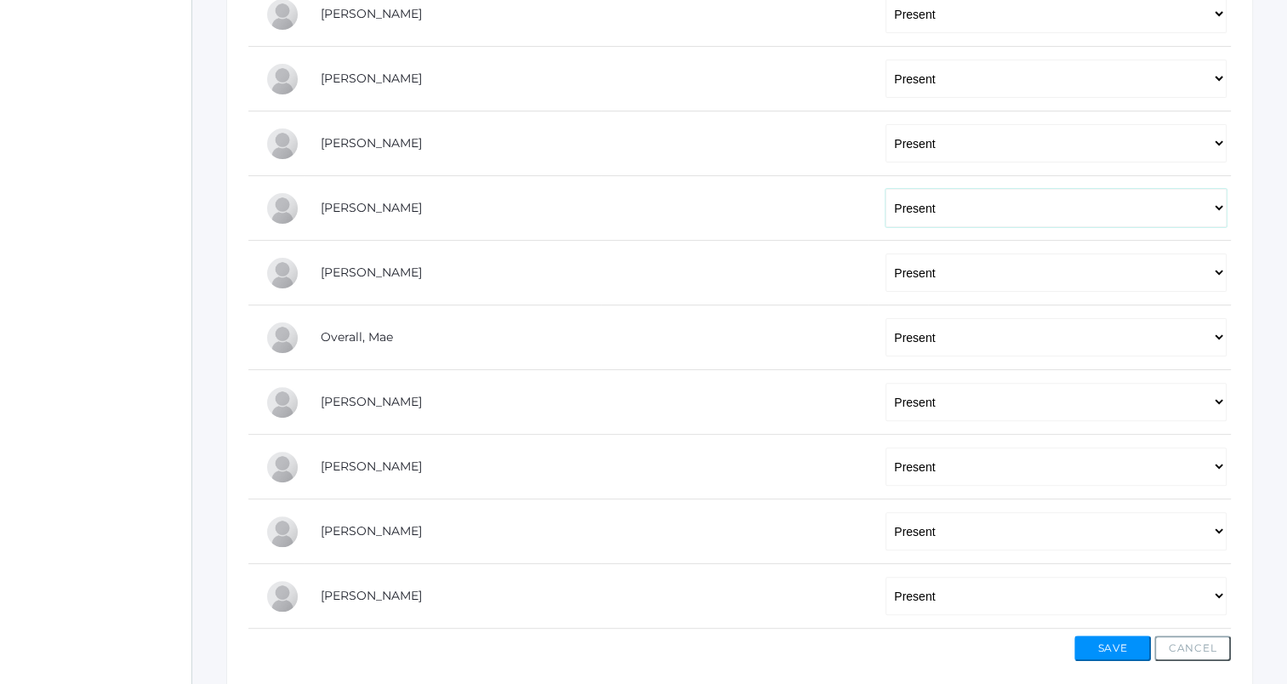
click at [1001, 211] on select "-- Present Tardy Excused Tardy Unexcused Absent Excused Absent Unexcused" at bounding box center [1055, 208] width 341 height 38
select select "AE"
click at [885, 189] on select "-- Present Tardy Excused Tardy Unexcused Absent Excused Absent Unexcused" at bounding box center [1055, 208] width 341 height 38
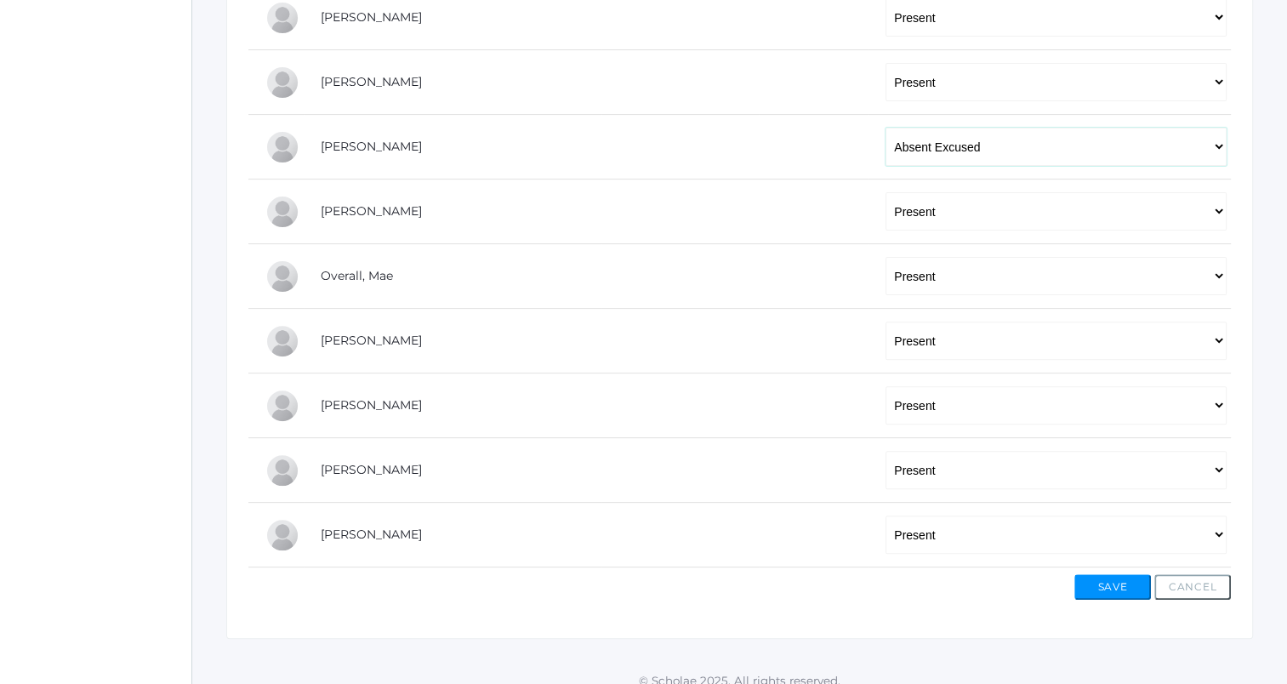
scroll to position [505, 0]
click at [965, 268] on select "-- Present Tardy Excused Tardy Unexcused Absent Excused Absent Unexcused" at bounding box center [1055, 274] width 341 height 38
select select "AE"
click at [885, 255] on select "-- Present Tardy Excused Tardy Unexcused Absent Excused Absent Unexcused" at bounding box center [1055, 274] width 341 height 38
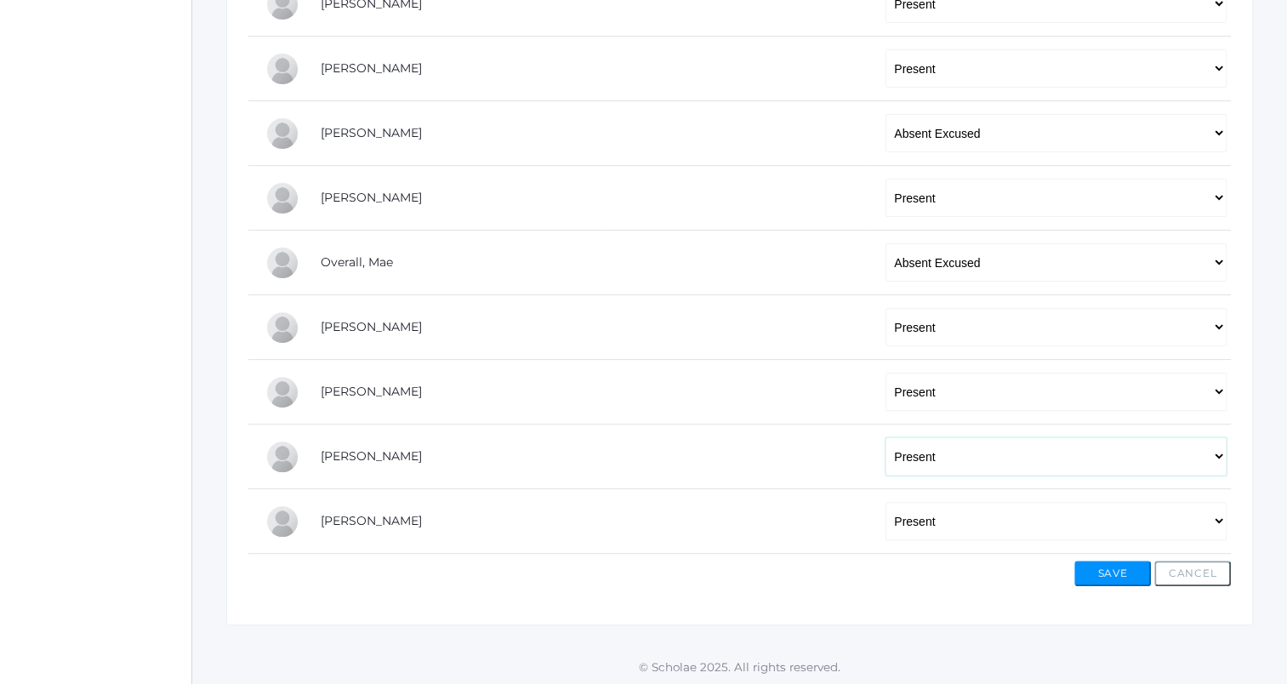
click at [946, 458] on select "-- Present Tardy Excused Tardy Unexcused Absent Excused Absent Unexcused" at bounding box center [1055, 456] width 341 height 38
select select "AE"
click at [885, 437] on select "-- Present Tardy Excused Tardy Unexcused Absent Excused Absent Unexcused" at bounding box center [1055, 456] width 341 height 38
click at [929, 514] on select "-- Present Tardy Excused Tardy Unexcused Absent Excused Absent Unexcused" at bounding box center [1055, 521] width 341 height 38
select select "AE"
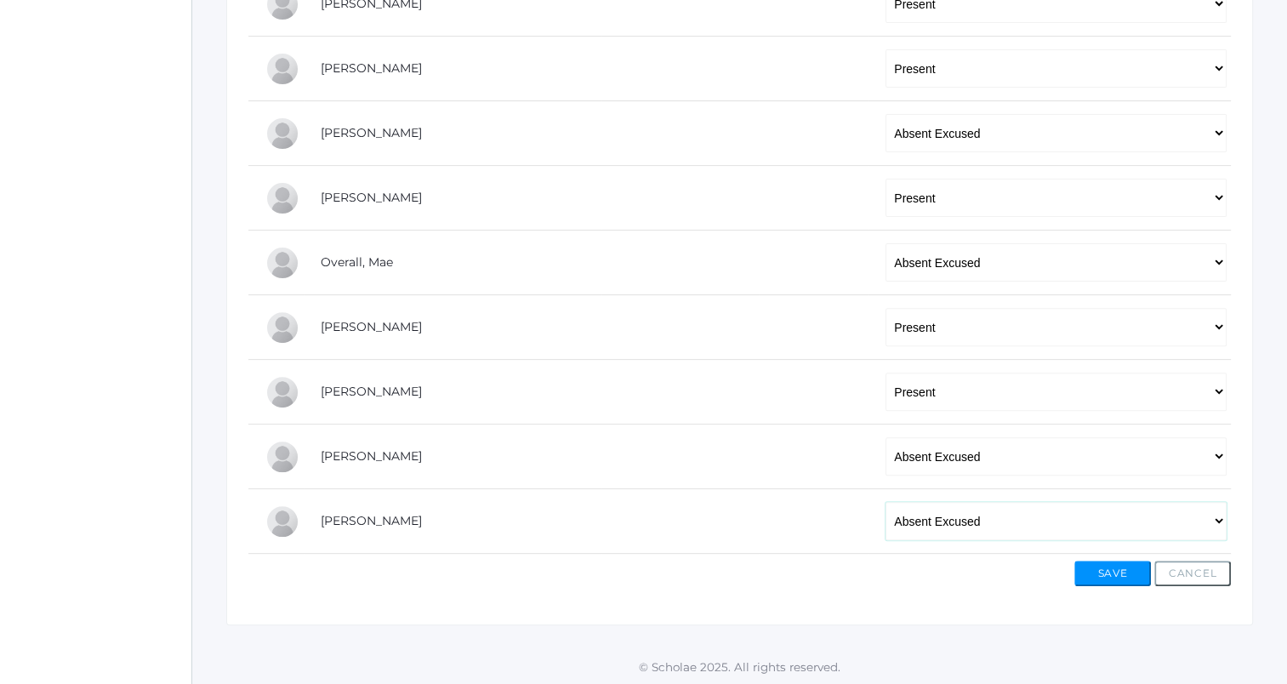
click at [885, 502] on select "-- Present Tardy Excused Tardy Unexcused Absent Excused Absent Unexcused" at bounding box center [1055, 521] width 341 height 38
click at [1119, 580] on button "Save" at bounding box center [1112, 574] width 77 height 26
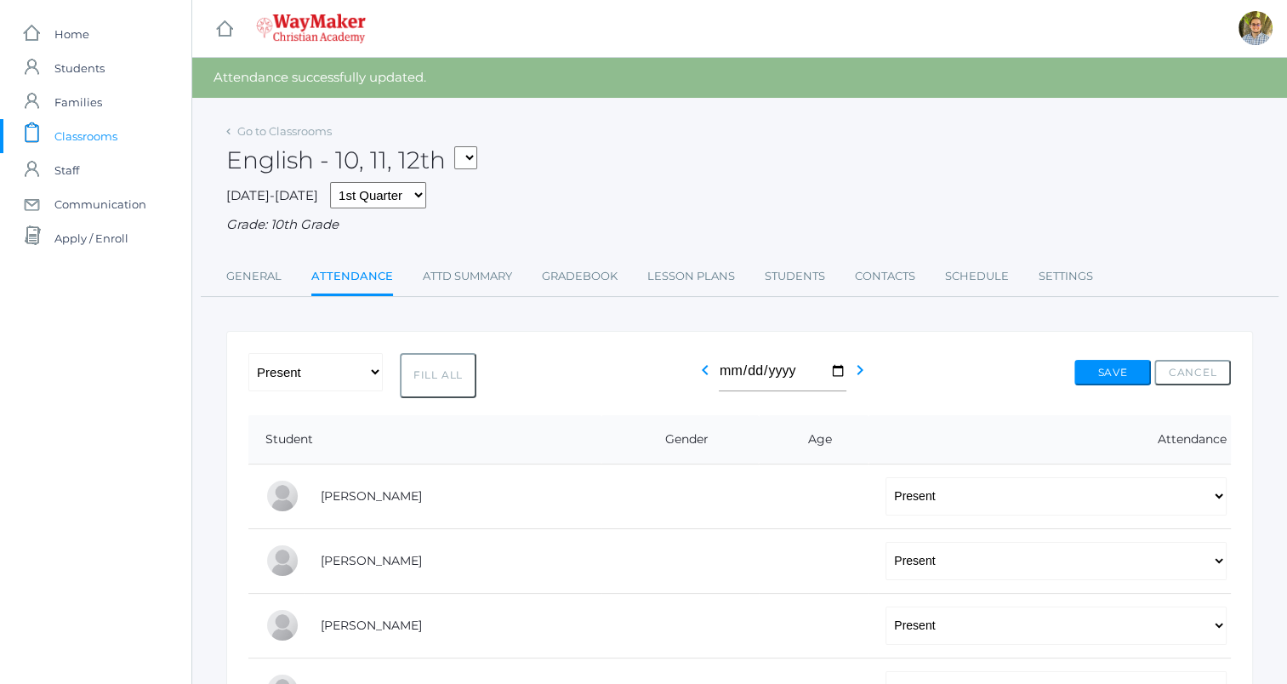
click at [313, 121] on div "English - 10, 11, 12th FINANCE - Personal Finance SG - Student Government THEAT…" at bounding box center [739, 150] width 1027 height 63
click at [312, 124] on link "Go to Classrooms" at bounding box center [284, 131] width 94 height 14
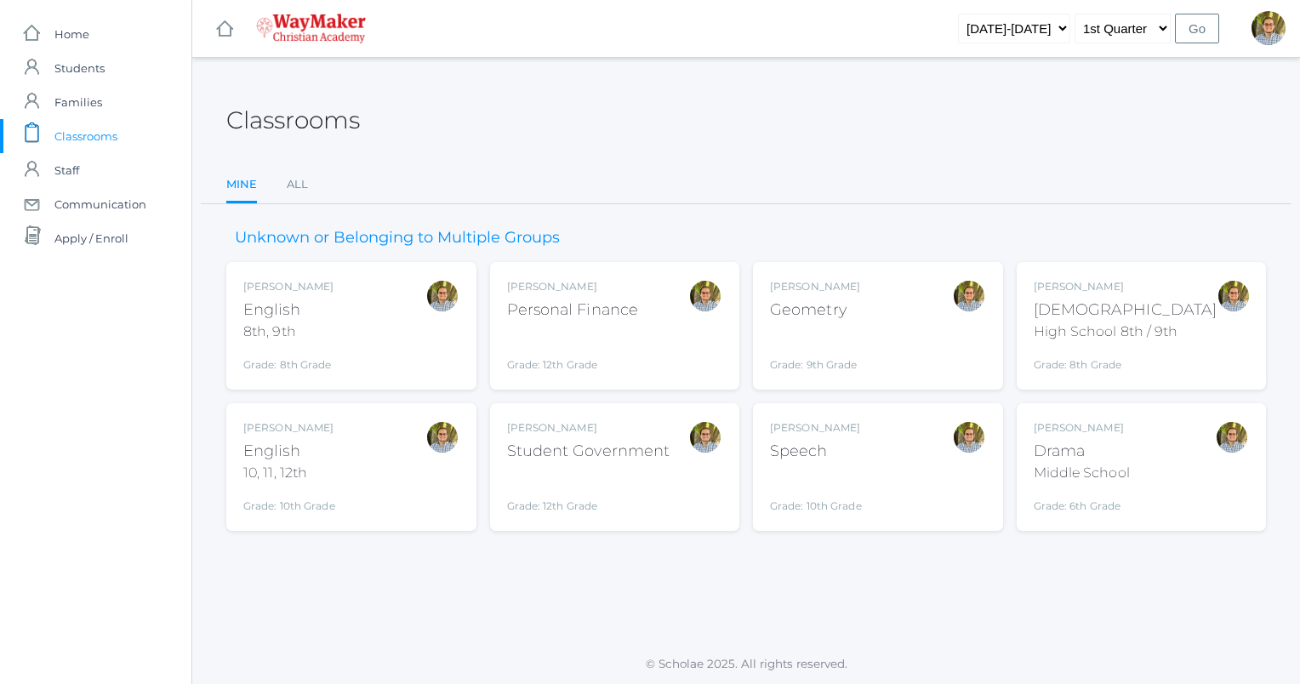
click at [374, 333] on div "Kylen Braileanu English 8th, 9th Grade: 8th Grade 08ENGLISH" at bounding box center [351, 326] width 216 height 94
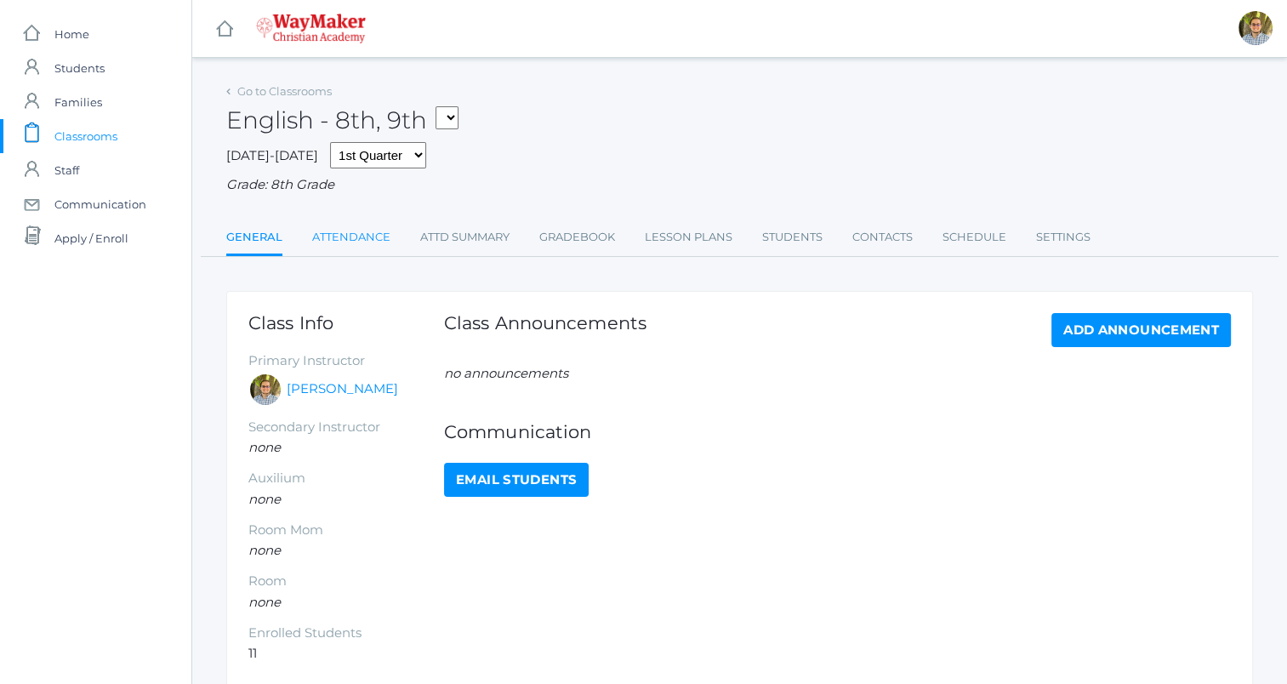
click at [357, 243] on link "Attendance" at bounding box center [351, 237] width 78 height 34
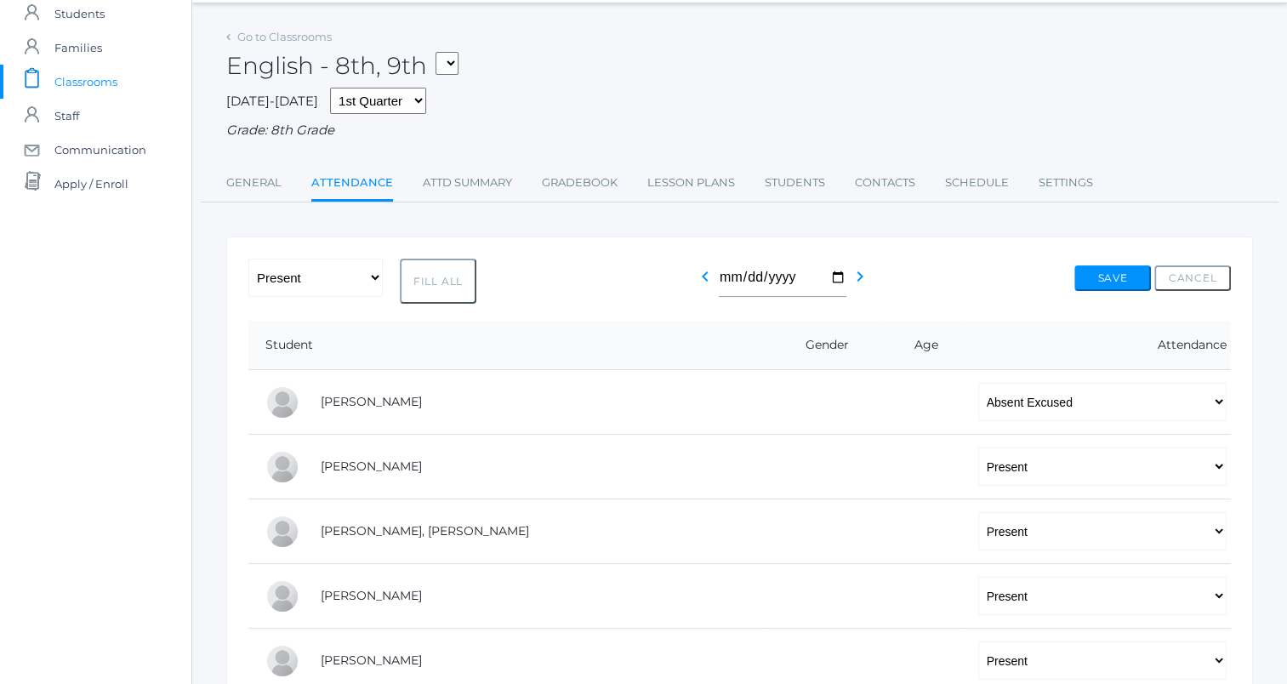
scroll to position [33, 0]
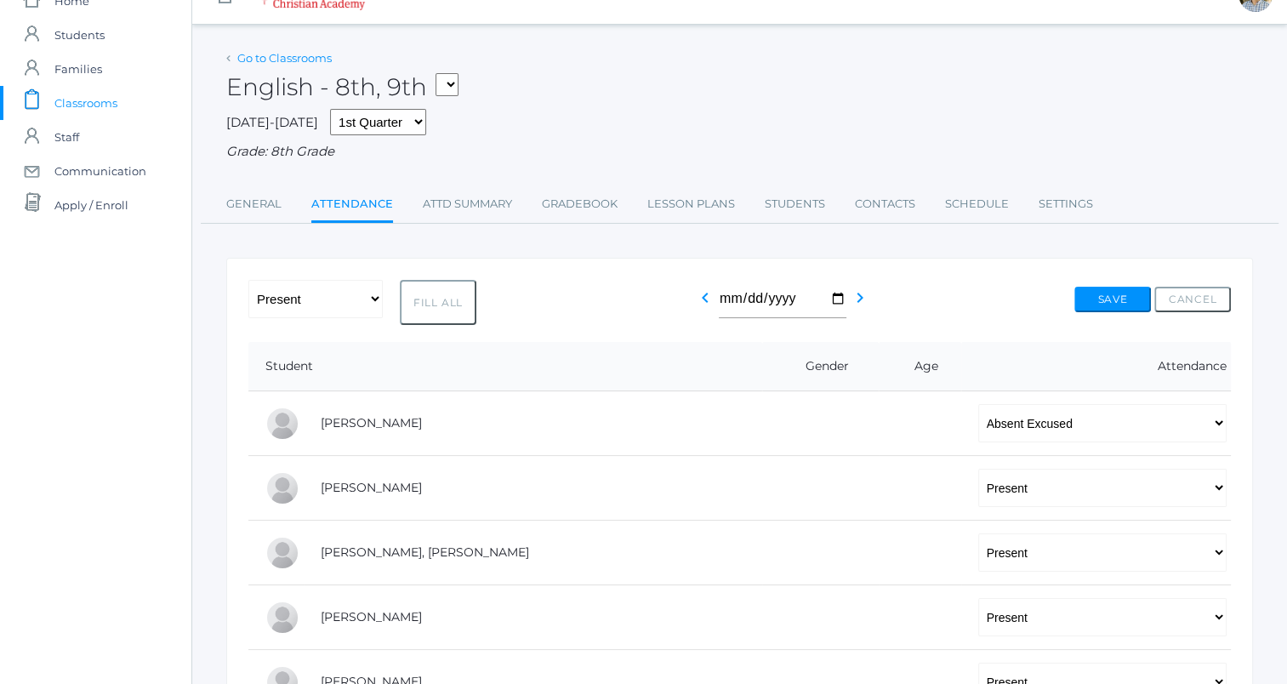
click at [272, 56] on link "Go to Classrooms" at bounding box center [284, 58] width 94 height 14
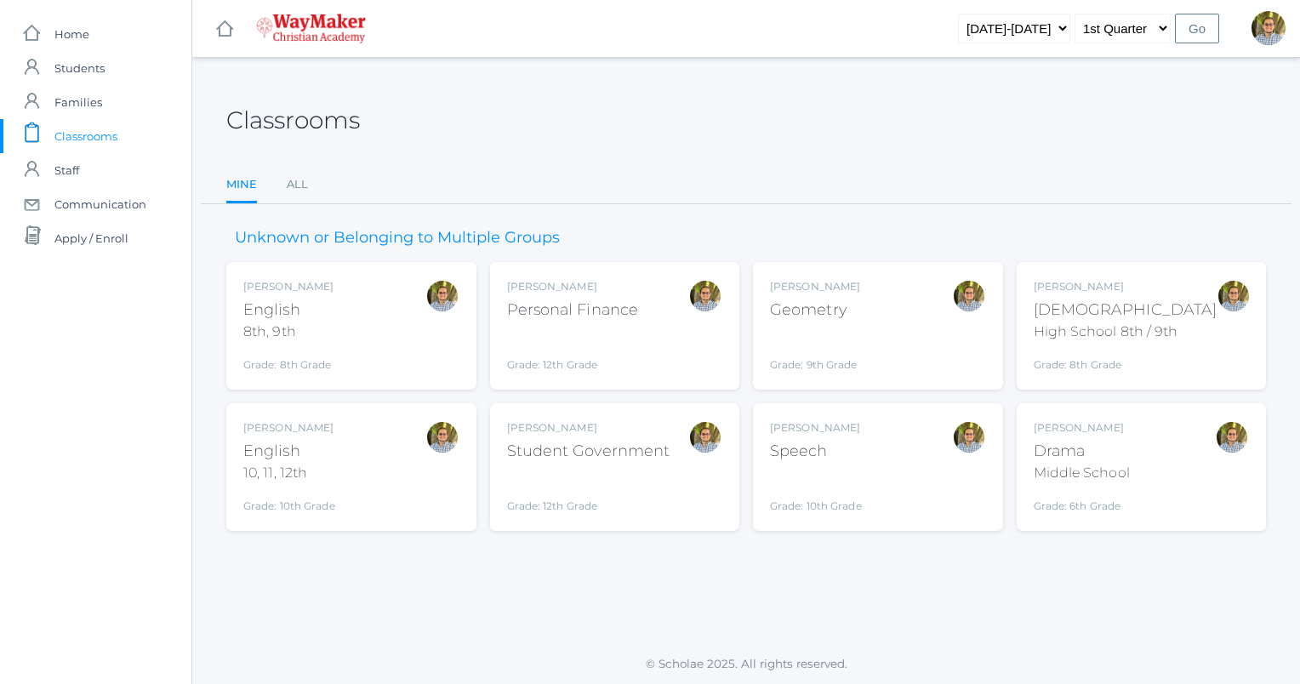
click at [1119, 447] on div "Drama" at bounding box center [1082, 451] width 96 height 23
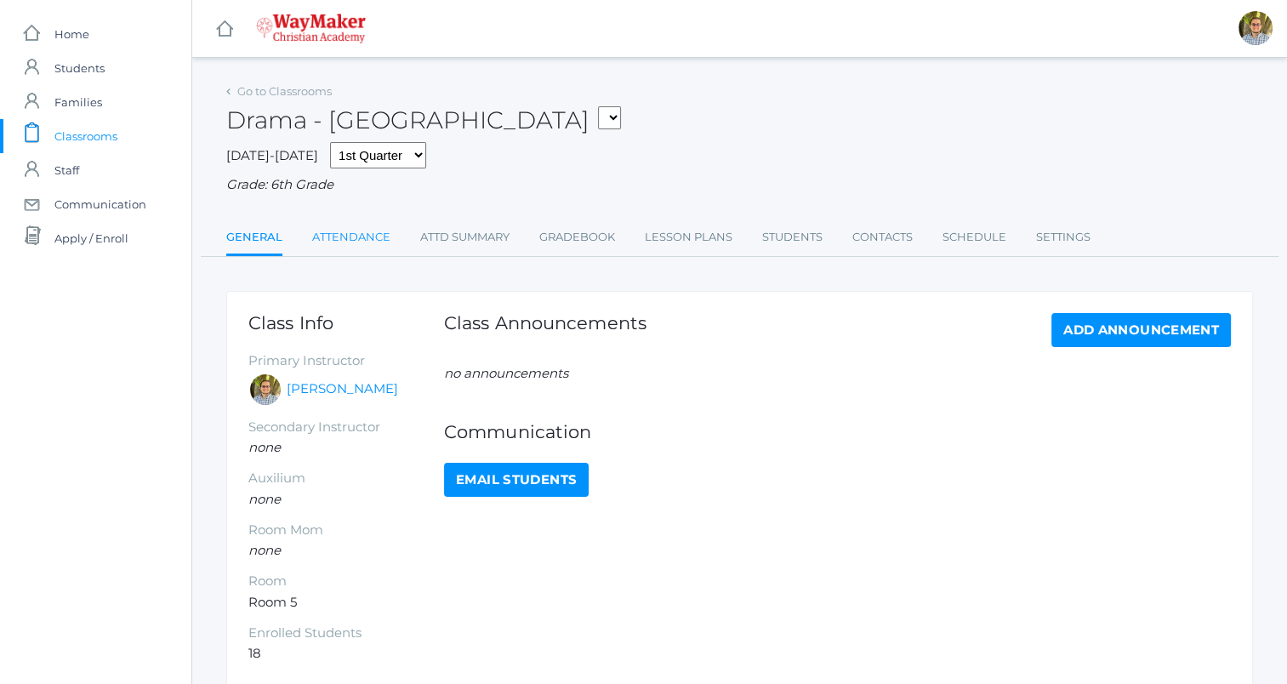
click at [338, 232] on link "Attendance" at bounding box center [351, 237] width 78 height 34
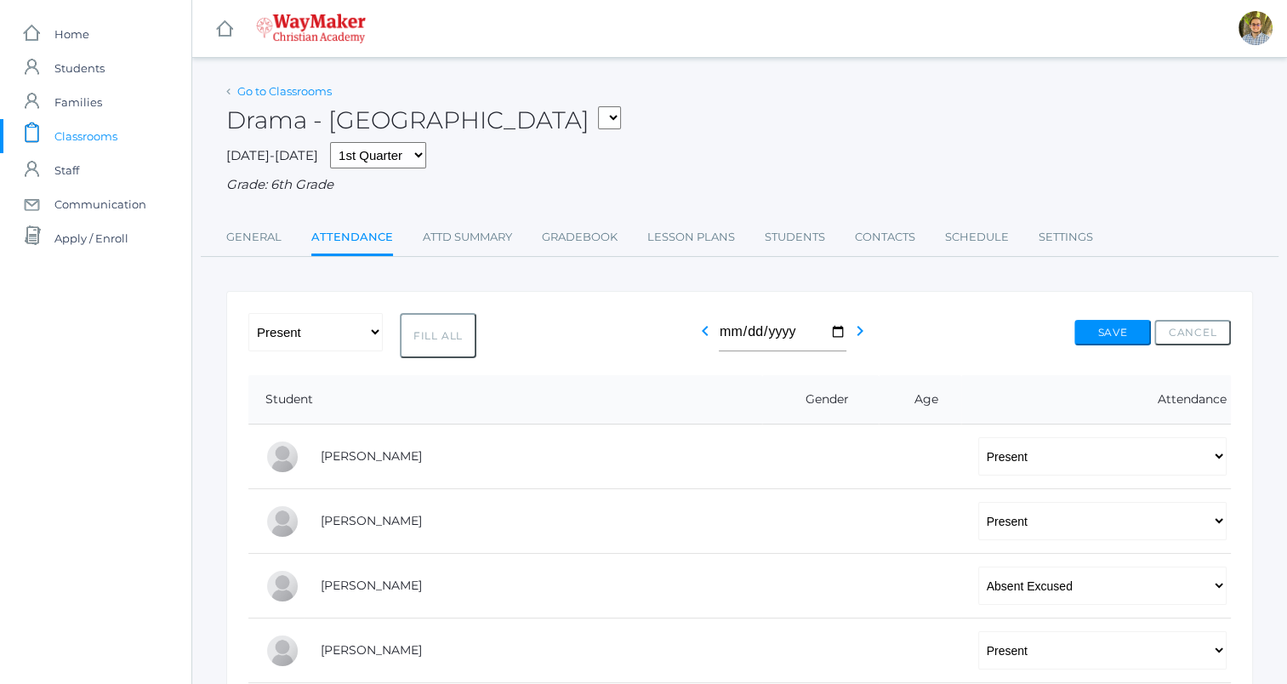
click at [286, 88] on link "Go to Classrooms" at bounding box center [284, 91] width 94 height 14
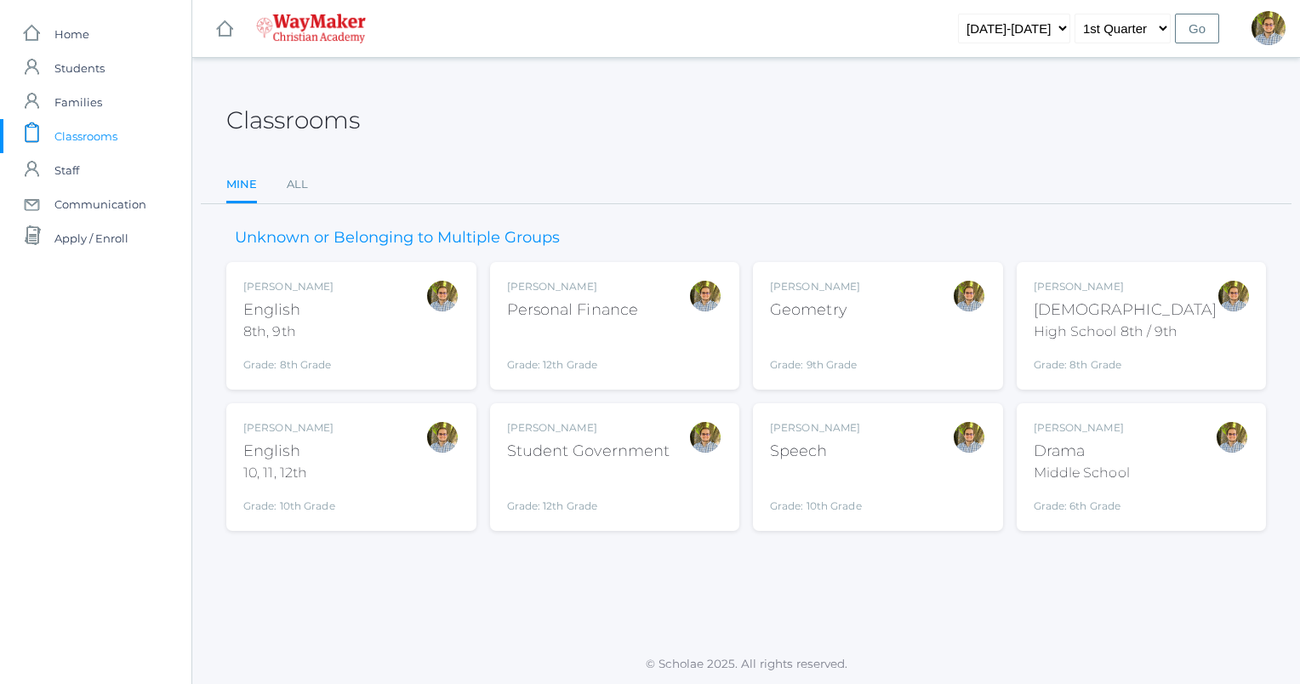
click at [1154, 300] on div "[DEMOGRAPHIC_DATA]" at bounding box center [1126, 310] width 184 height 23
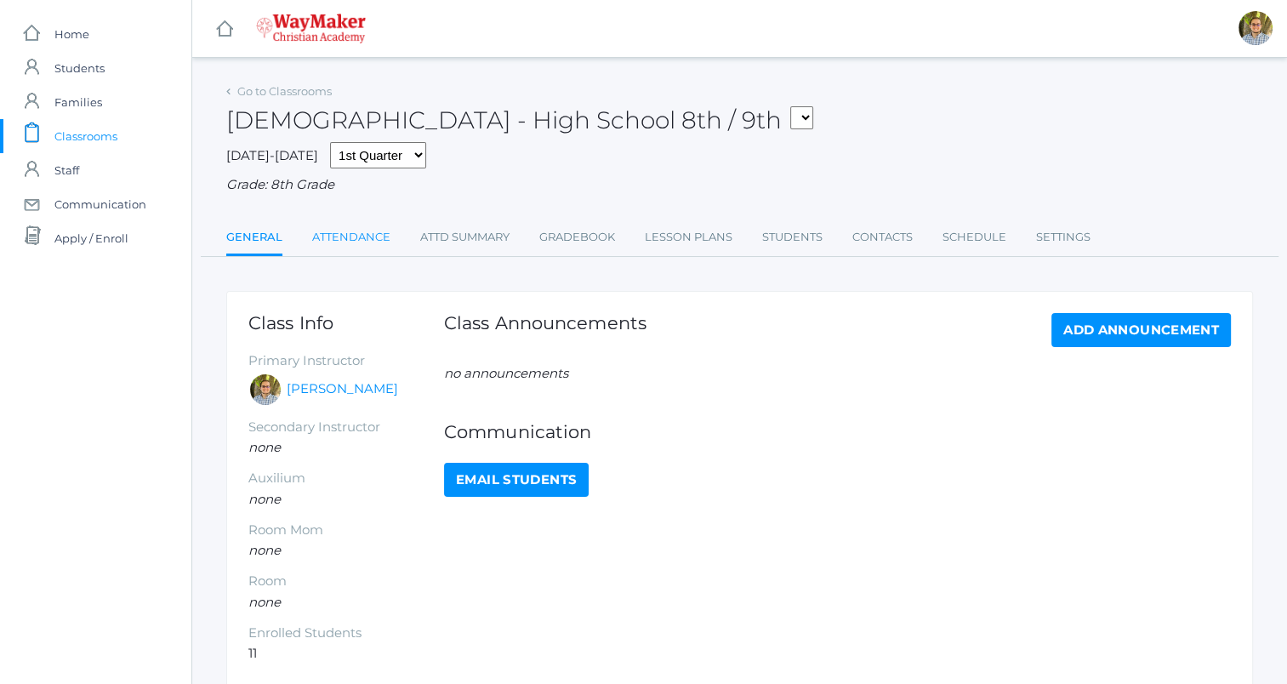
click at [364, 233] on link "Attendance" at bounding box center [351, 237] width 78 height 34
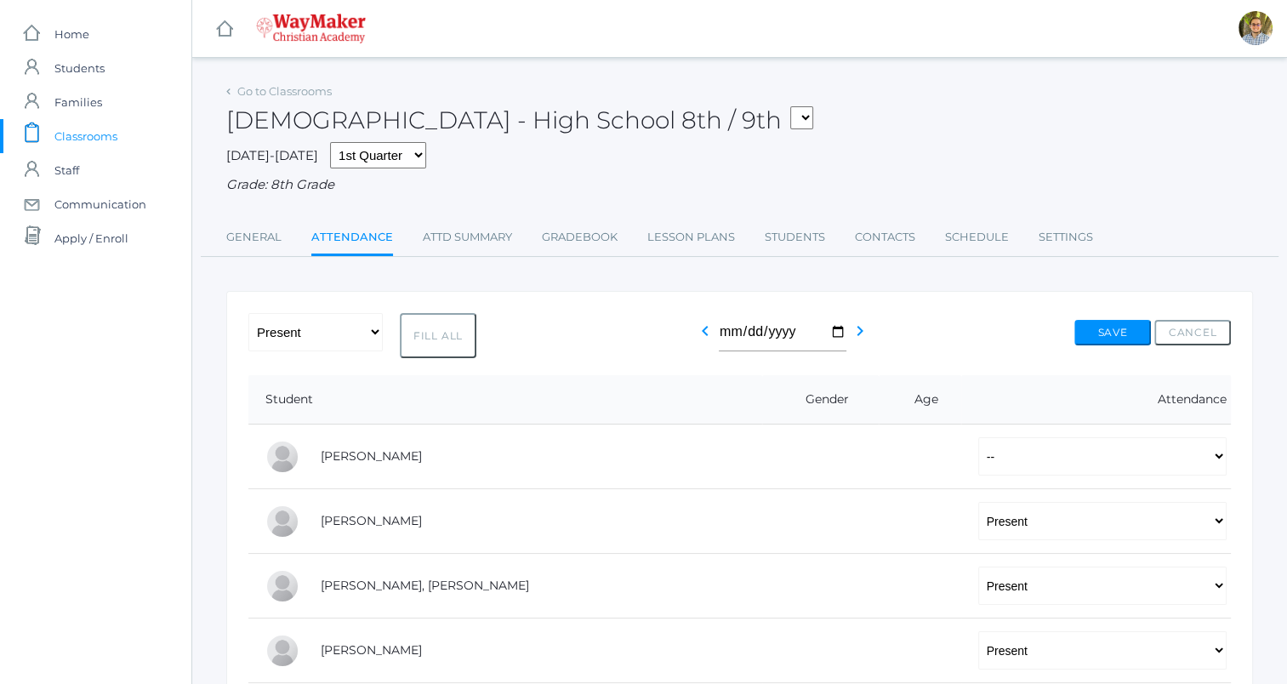
click at [113, 126] on span "Classrooms" at bounding box center [85, 136] width 63 height 34
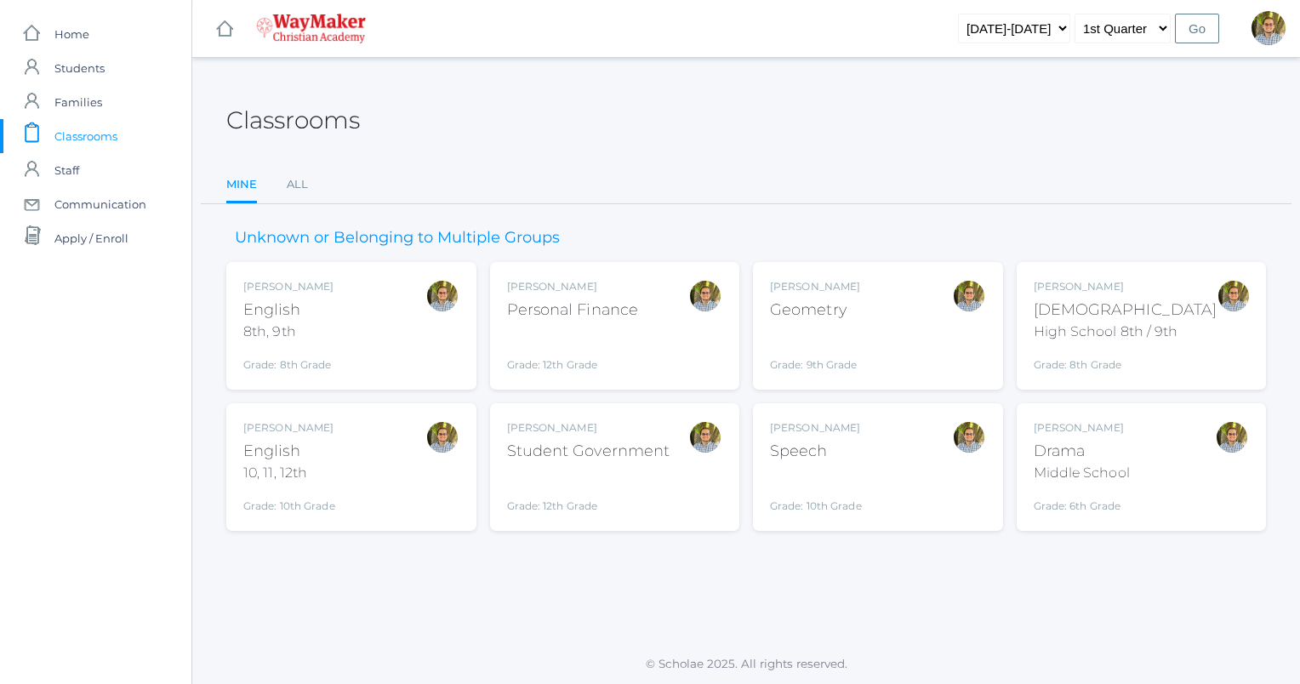
click at [1102, 299] on div "[DEMOGRAPHIC_DATA]" at bounding box center [1126, 310] width 184 height 23
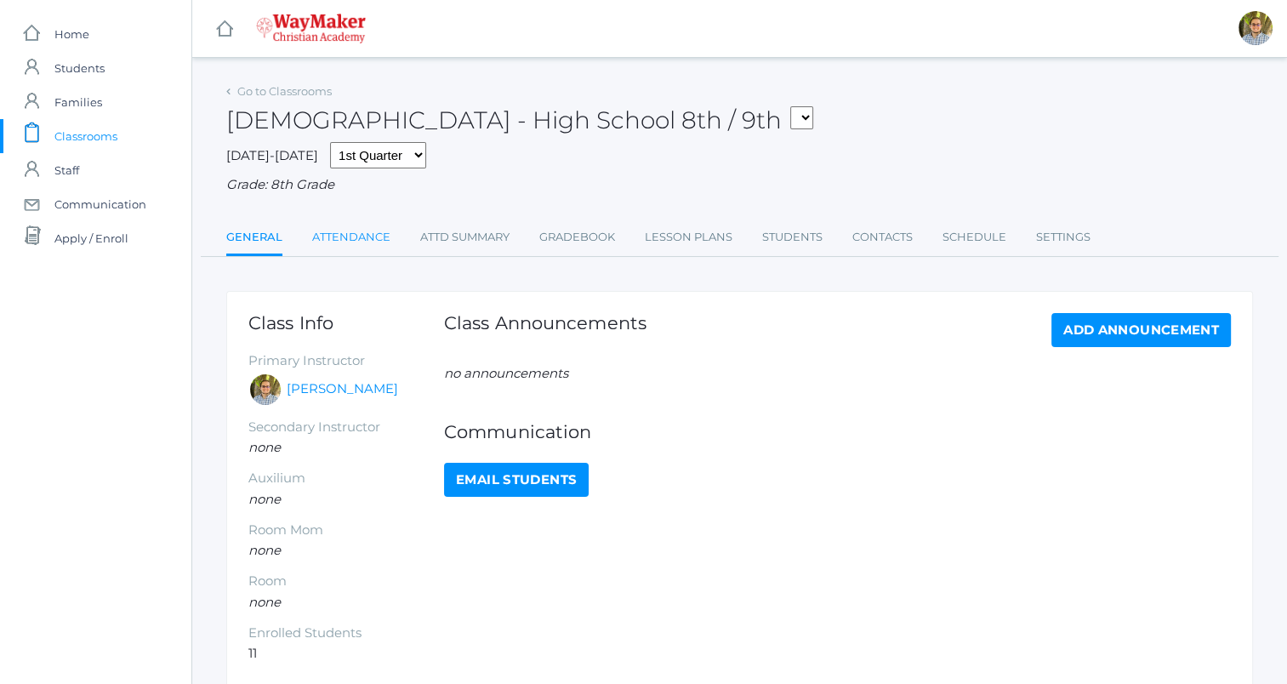
click at [379, 253] on link "Attendance" at bounding box center [351, 237] width 78 height 34
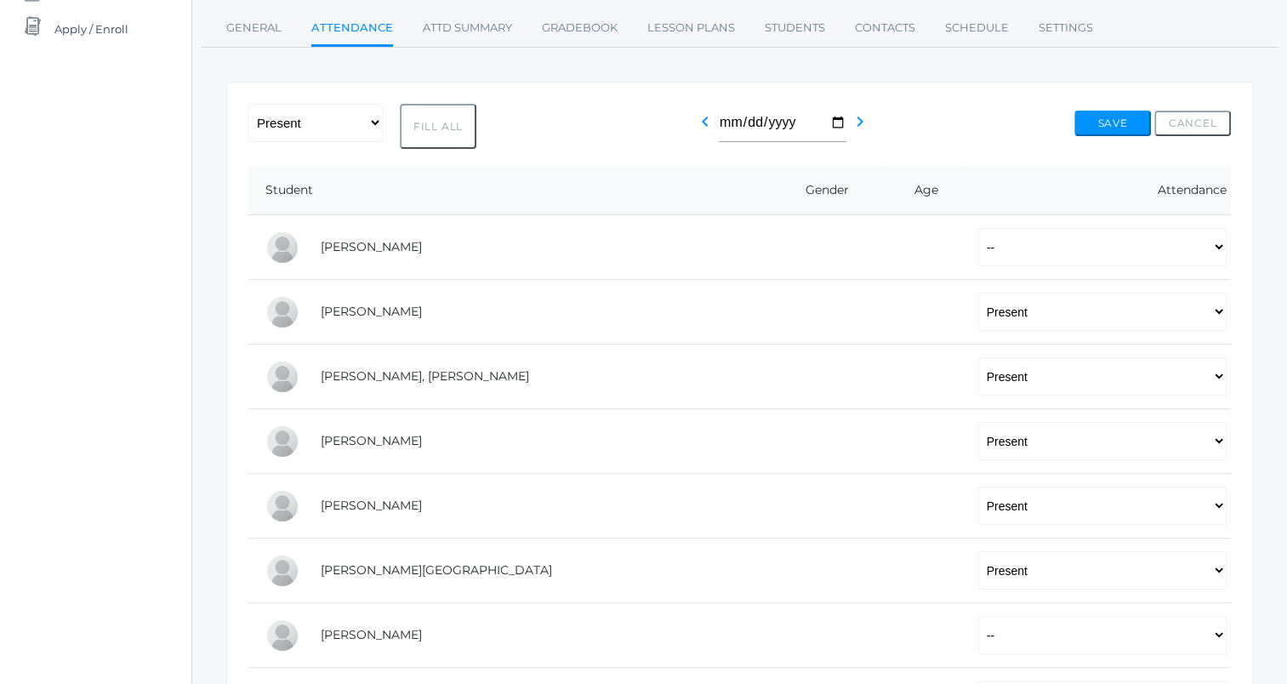
scroll to position [235, 0]
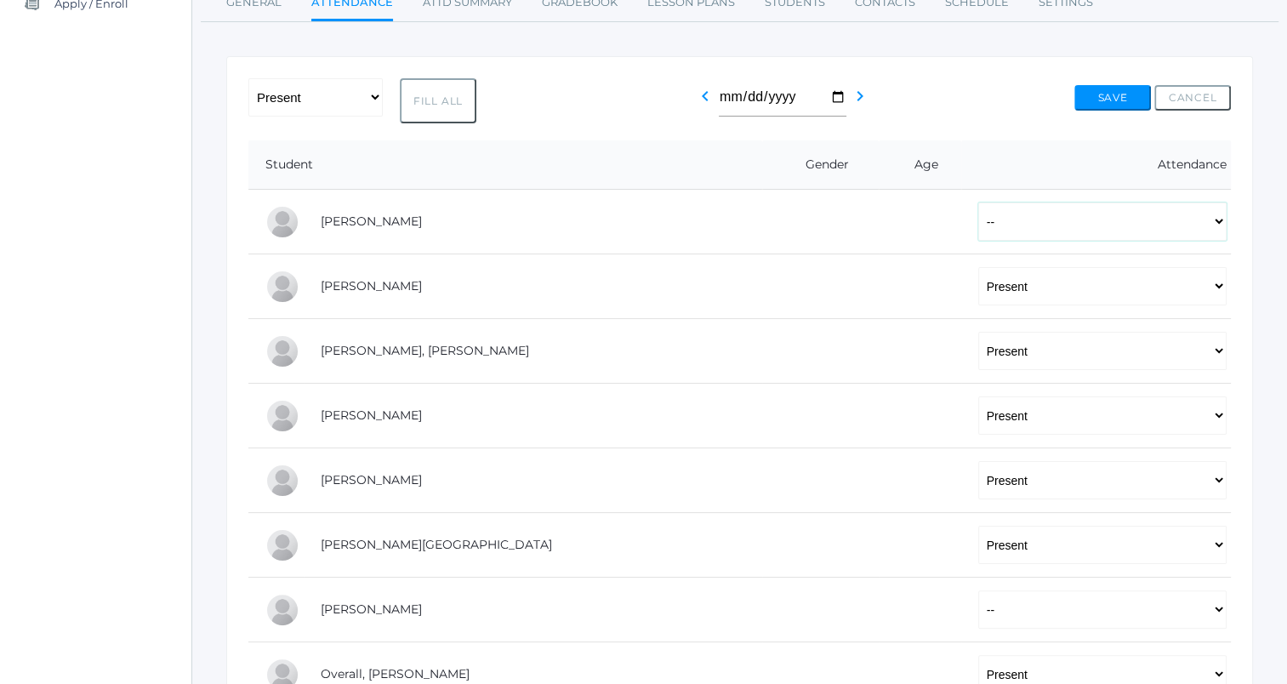
click at [978, 214] on select "-- Present Tardy Excused Tardy Unexcused Absent Excused Absent Unexcused" at bounding box center [1102, 221] width 248 height 38
select select "AE"
click at [978, 202] on select "-- Present Tardy Excused Tardy Unexcused Absent Excused Absent Unexcused" at bounding box center [1102, 221] width 248 height 38
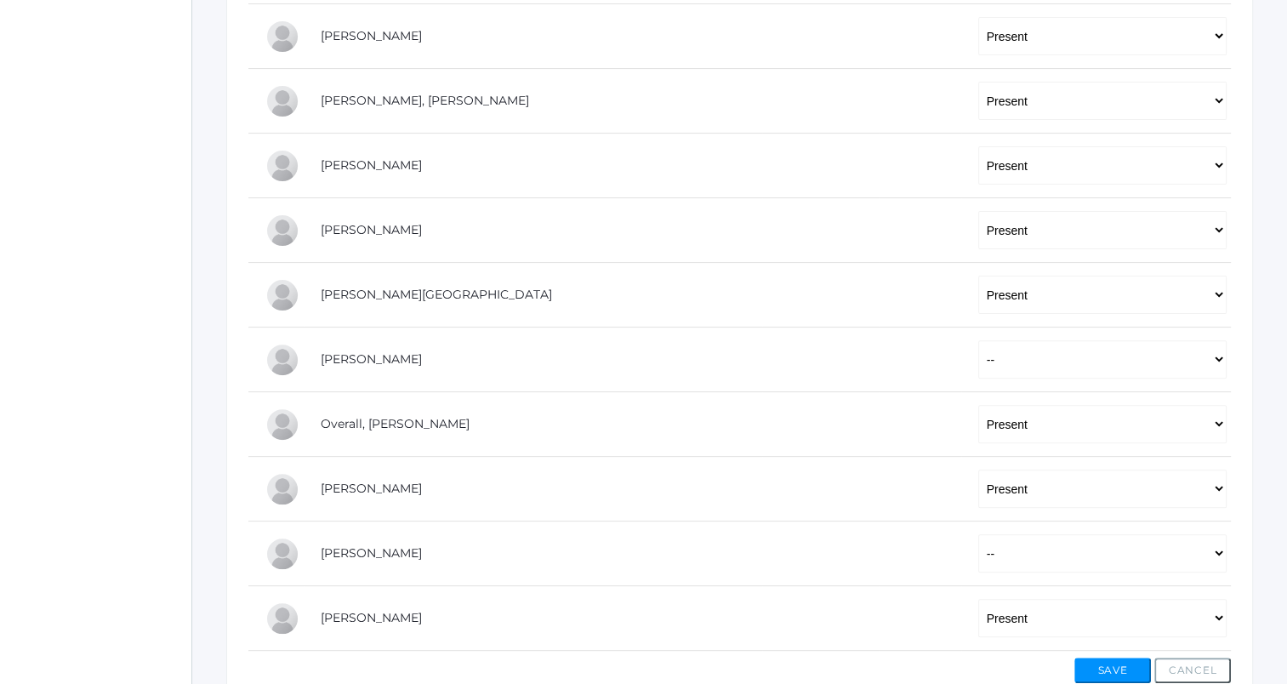
scroll to position [486, 0]
click at [978, 366] on select "-- Present Tardy Excused Tardy Unexcused Absent Excused Absent Unexcused" at bounding box center [1102, 358] width 248 height 38
select select "P"
click at [978, 339] on select "-- Present Tardy Excused Tardy Unexcused Absent Excused Absent Unexcused" at bounding box center [1102, 358] width 248 height 38
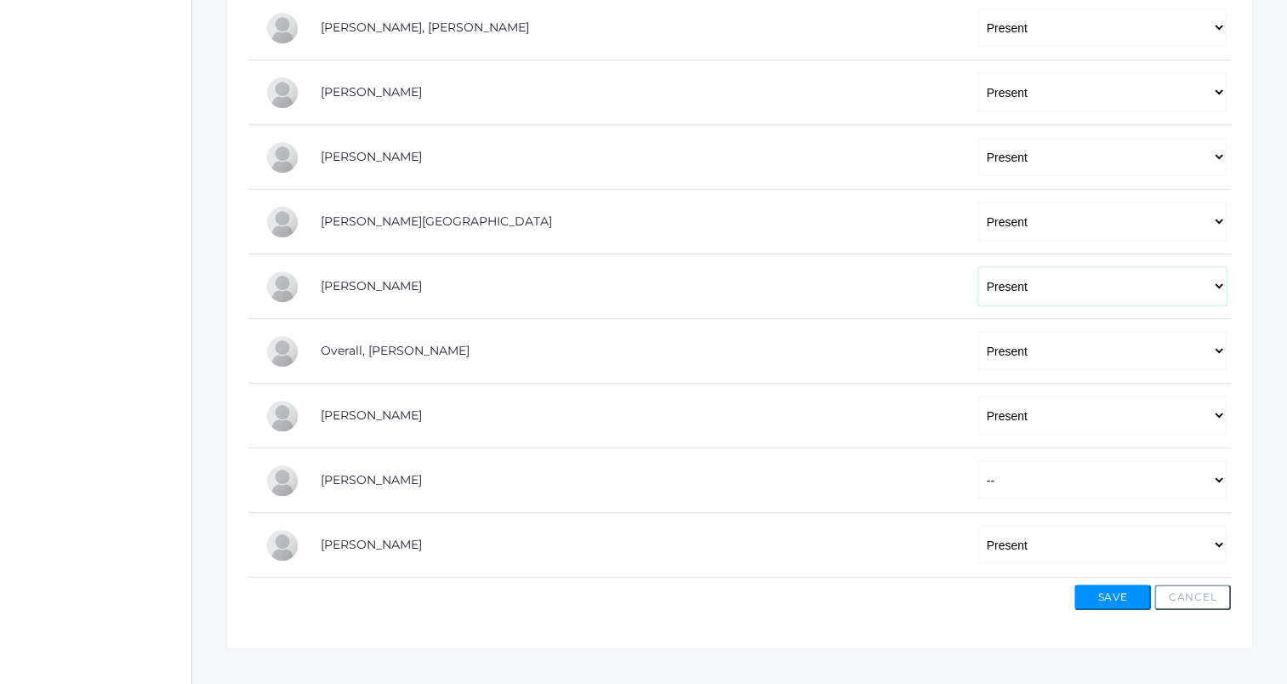
scroll to position [560, 0]
click at [982, 490] on select "-- Present Tardy Excused Tardy Unexcused Absent Excused Absent Unexcused" at bounding box center [1102, 478] width 248 height 38
select select "AE"
click at [978, 459] on select "-- Present Tardy Excused Tardy Unexcused Absent Excused Absent Unexcused" at bounding box center [1102, 478] width 248 height 38
click at [978, 286] on select "-- Present Tardy Excused Tardy Unexcused Absent Excused Absent Unexcused" at bounding box center [1102, 284] width 248 height 38
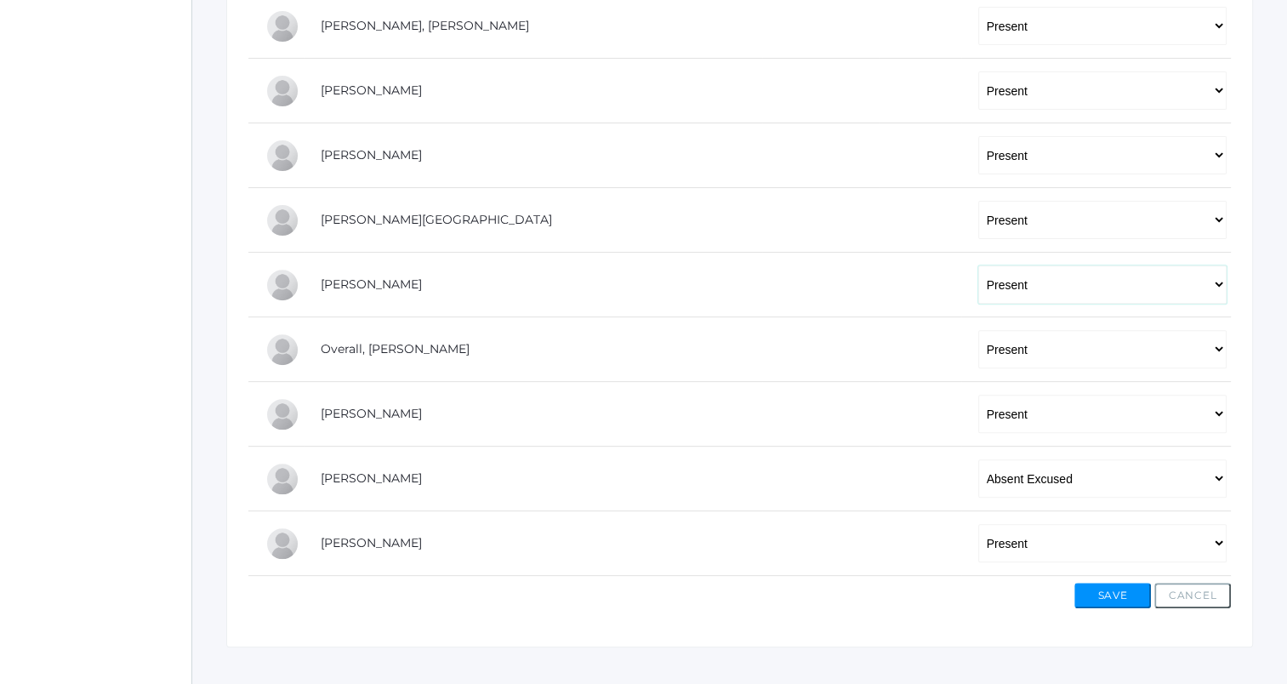
select select "TE"
click at [978, 265] on select "-- Present Tardy Excused Tardy Unexcused Absent Excused Absent Unexcused" at bounding box center [1102, 284] width 248 height 38
click at [1122, 600] on button "Save" at bounding box center [1112, 596] width 77 height 26
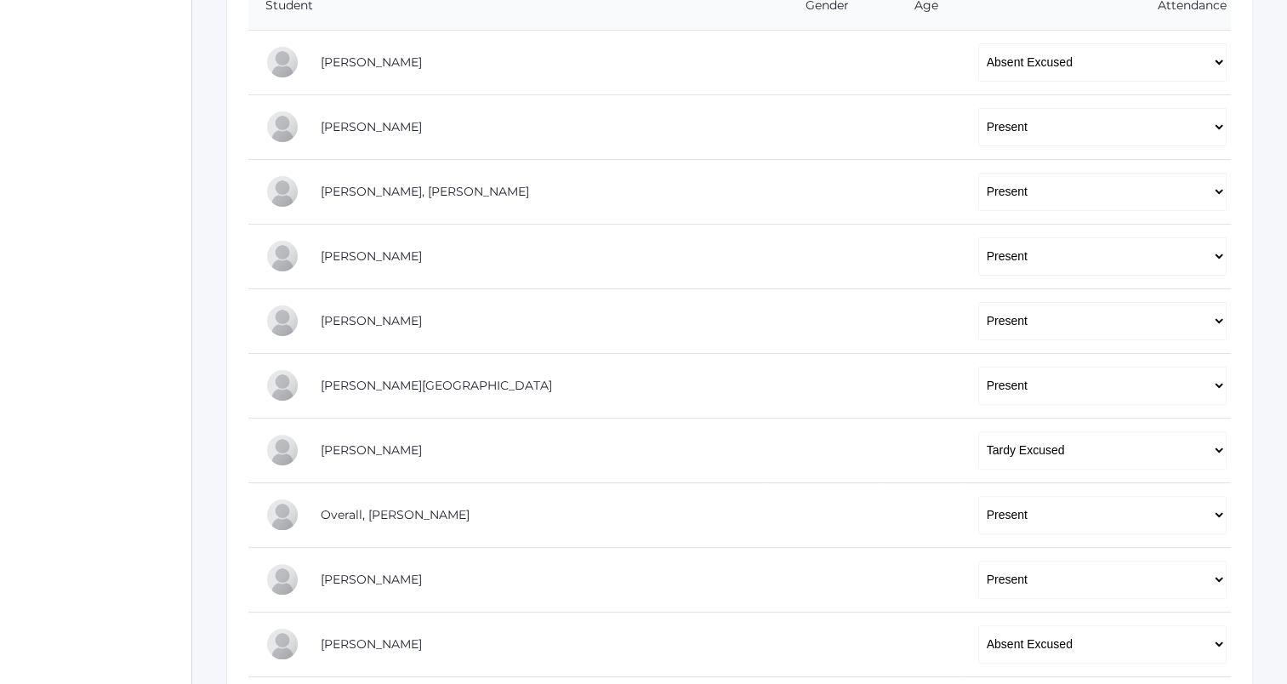
scroll to position [436, 0]
click at [999, 436] on select "-- Present Tardy Excused Tardy Unexcused Absent Excused Absent Unexcused" at bounding box center [1102, 449] width 248 height 38
select select
click at [978, 430] on select "-- Present Tardy Excused Tardy Unexcused Absent Excused Absent Unexcused" at bounding box center [1102, 449] width 248 height 38
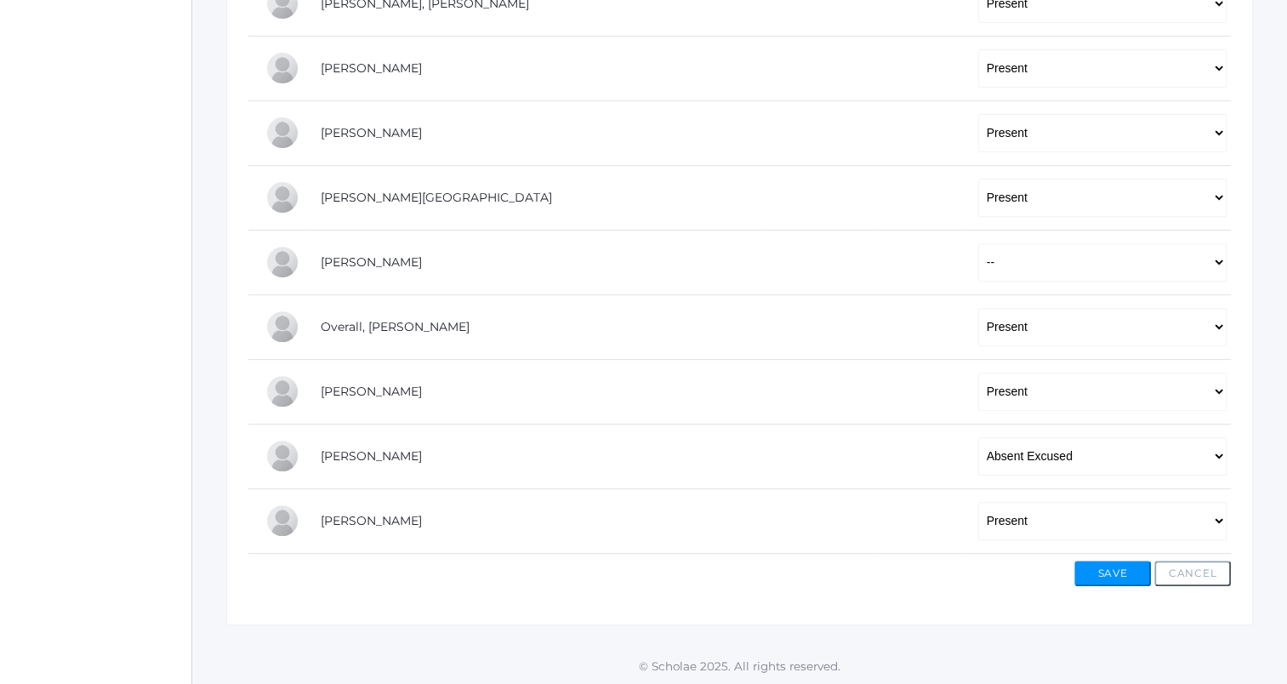
click at [1096, 585] on div "-- Present Tardy Excused Tardy Unexcused Absent Excused Absent Unexcused Fill A…" at bounding box center [739, 167] width 1027 height 916
click at [1096, 575] on button "Save" at bounding box center [1112, 574] width 77 height 26
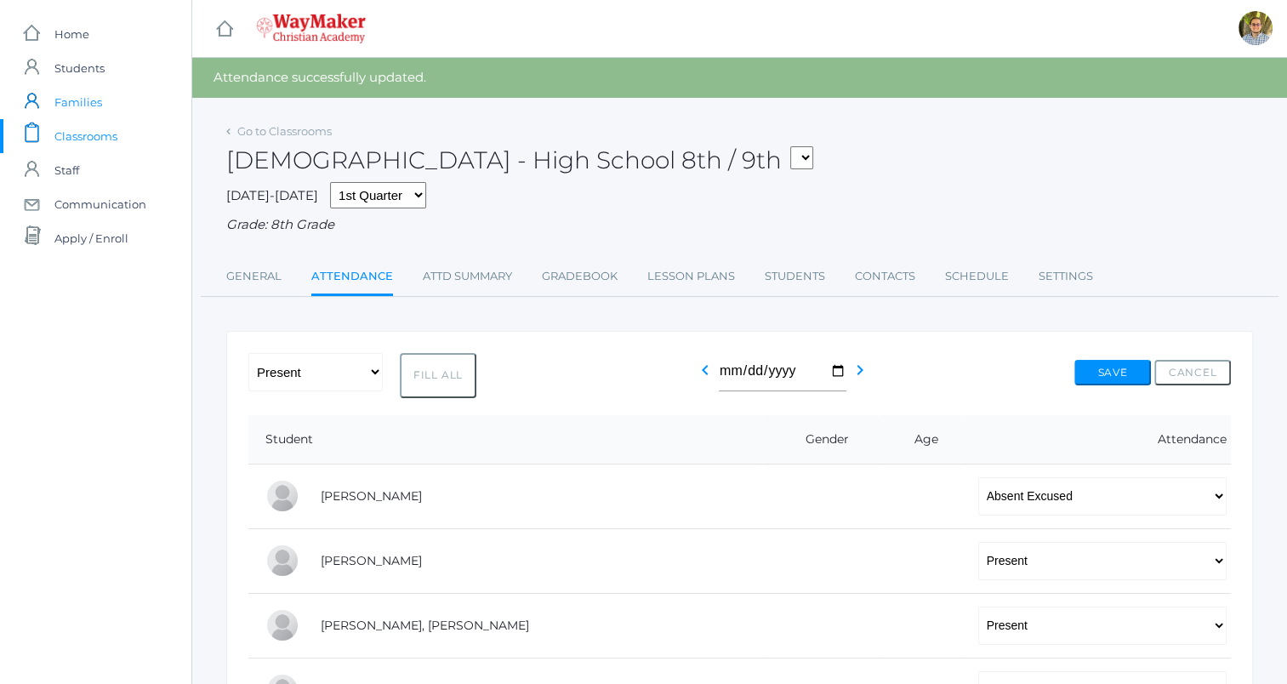
click at [102, 102] on link "icons/user/plain Created with Sketch. Families" at bounding box center [95, 102] width 191 height 34
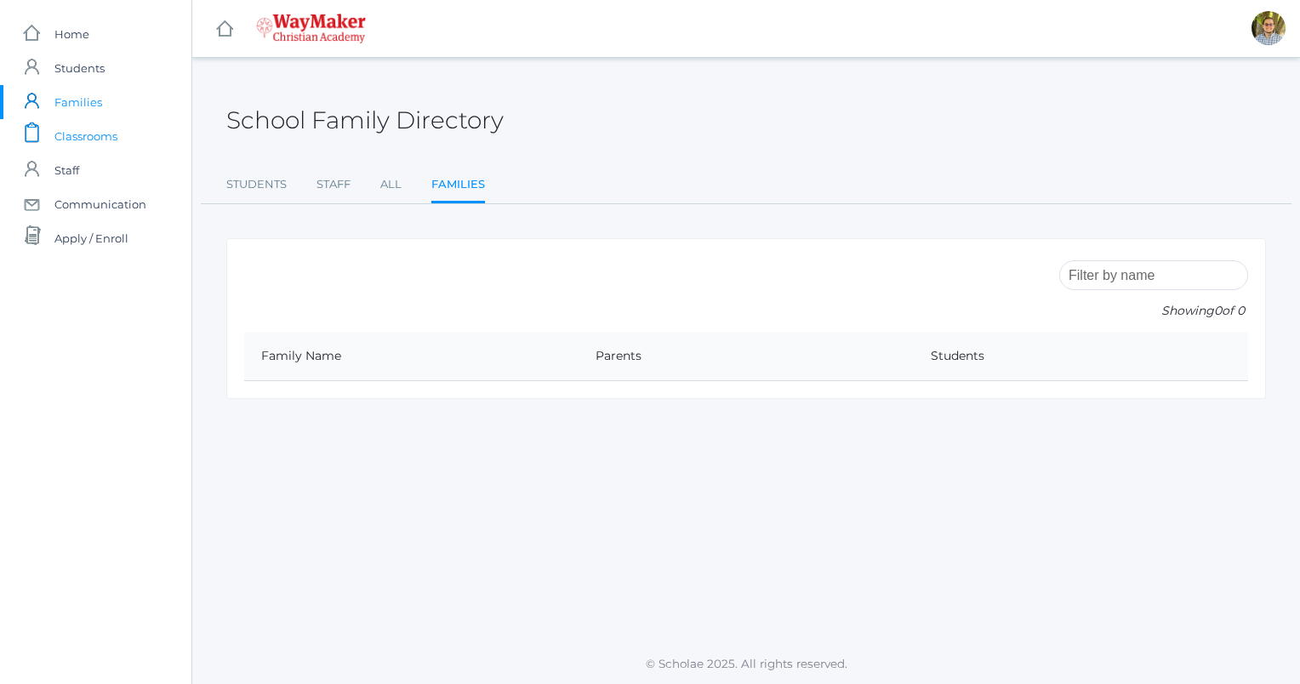
click at [88, 126] on span "Classrooms" at bounding box center [85, 136] width 63 height 34
